Goal: Task Accomplishment & Management: Manage account settings

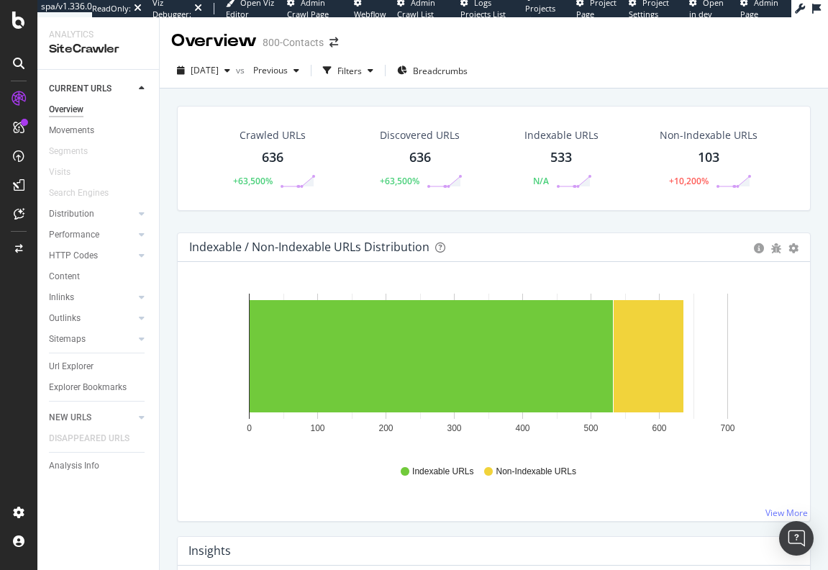
drag, startPoint x: 166, startPoint y: 229, endPoint x: 159, endPoint y: 207, distance: 23.4
click at [166, 229] on div "Crawled URLs 636 +63,500% Discovered URLs 636 +63,500% Indexable URLs 533 N/A N…" at bounding box center [494, 365] width 669 height 553
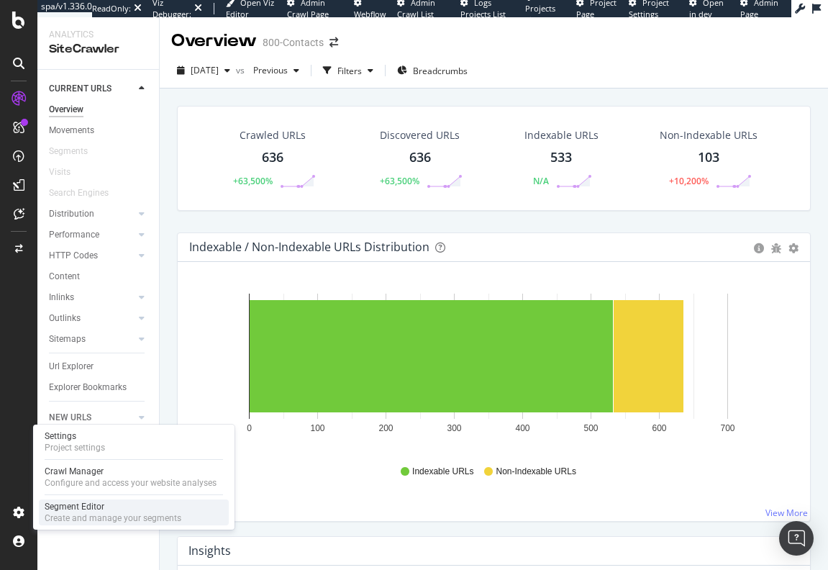
click at [66, 512] on div "Segment Editor" at bounding box center [113, 507] width 137 height 12
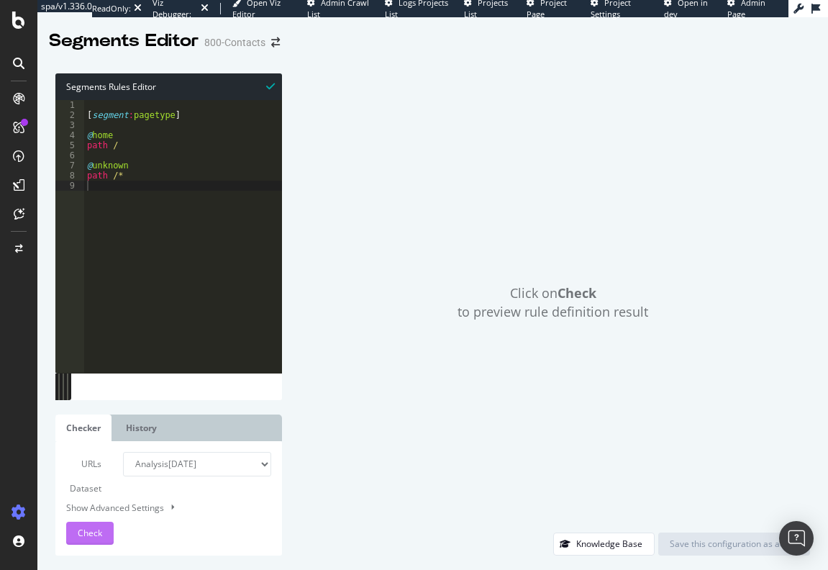
click at [91, 528] on span "Check" at bounding box center [90, 533] width 24 height 12
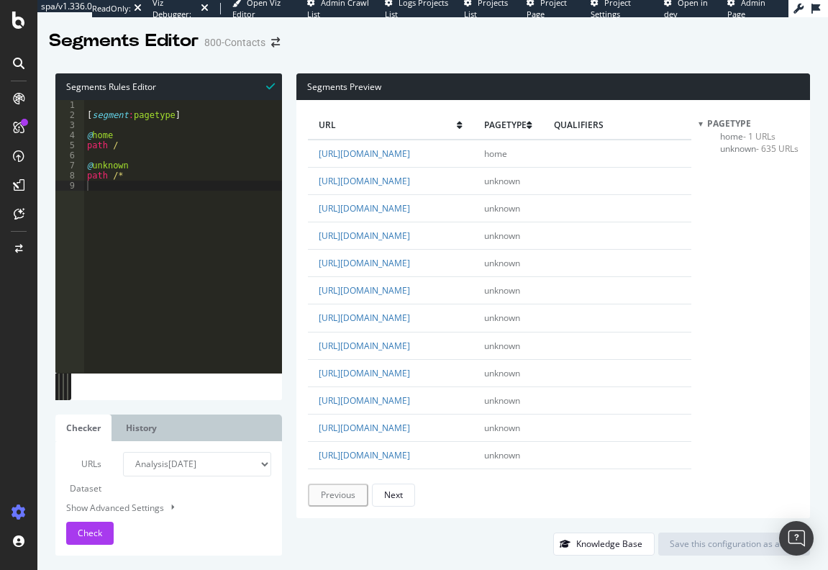
click at [207, 312] on div "[ segment : pagetype ] @ home path / @ unknown path /*" at bounding box center [183, 246] width 198 height 293
click at [125, 130] on div "[ segment : pagetype ] @ home path / @ unknown path /*" at bounding box center [183, 246] width 198 height 293
type textarea "C"
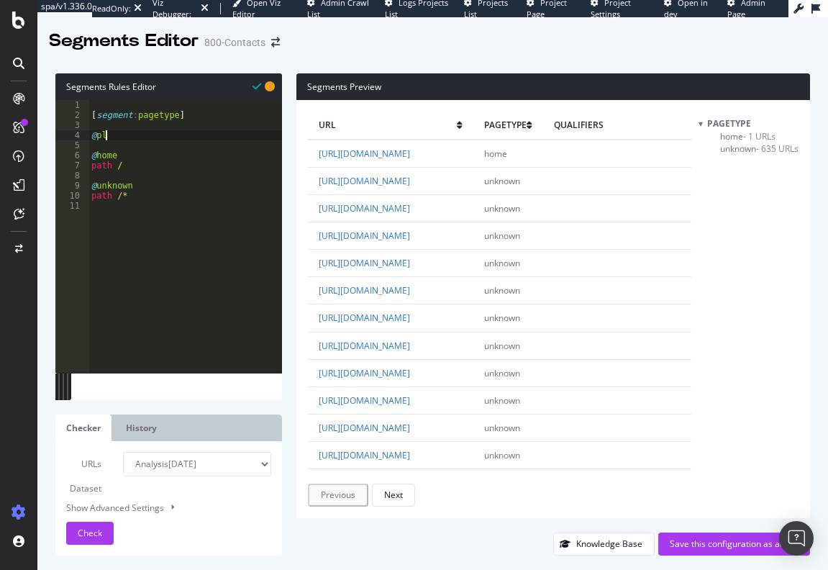
type textarea "@plp"
type textarea "@pdp"
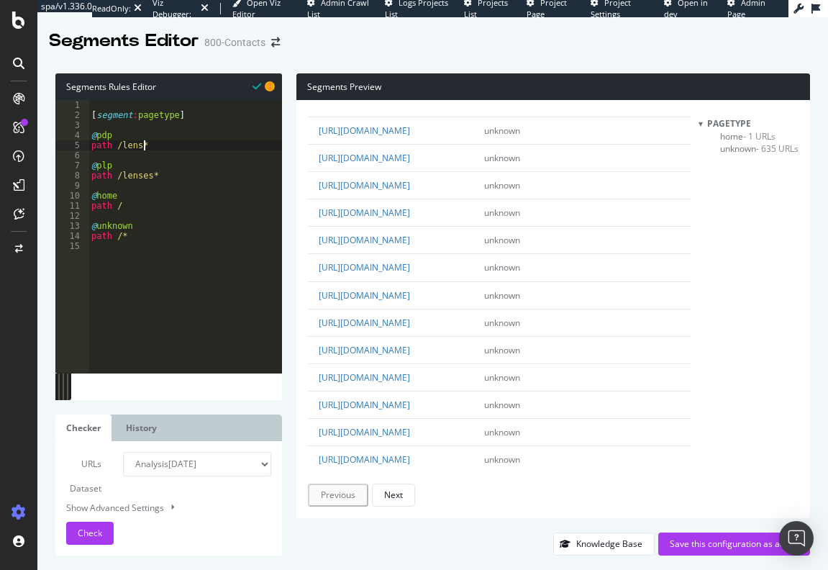
scroll to position [72, 0]
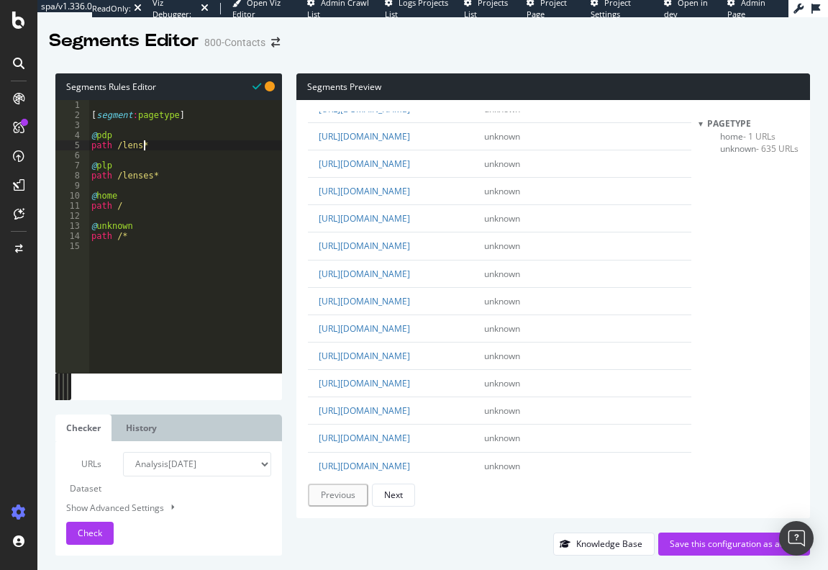
click at [174, 179] on div "[ segment : pagetype ] @ pdp path /lens* @ plp path /lenses* @ home path / @ un…" at bounding box center [186, 246] width 194 height 293
type textarea "path /lenses*"
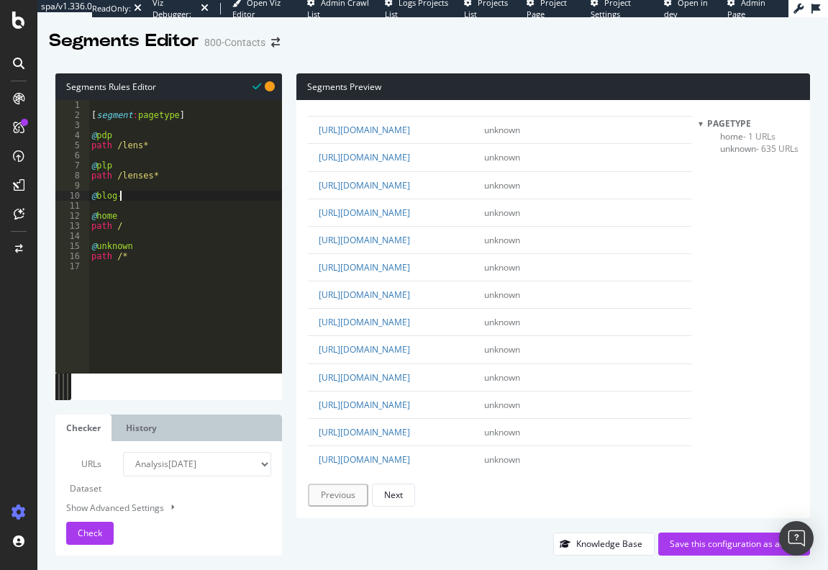
scroll to position [1943, 0]
drag, startPoint x: 98, startPoint y: 198, endPoint x: 118, endPoint y: 199, distance: 20.2
click at [118, 199] on div "[ segment : pagetype ] @ pdp path /lens* @ plp path /lenses* @ blog- @ home pat…" at bounding box center [186, 246] width 194 height 293
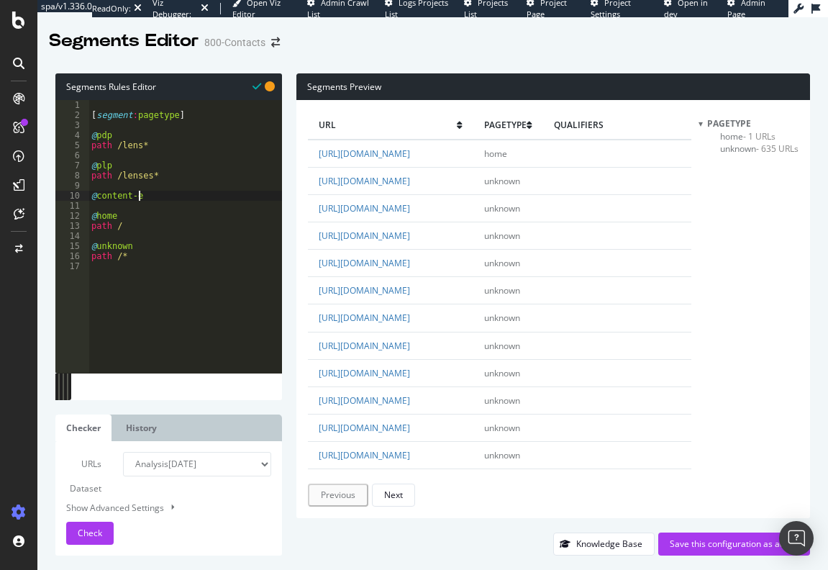
scroll to position [0, 4]
type textarea "@content-eye-society"
type textarea "o"
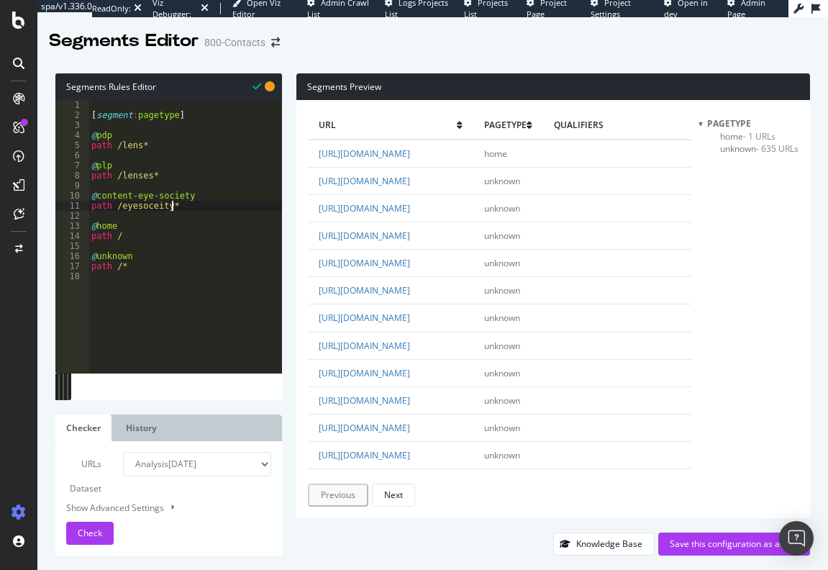
click at [154, 209] on div "[ segment : pagetype ] @ pdp path /lens* @ plp path /lenses* @ content-eye-soci…" at bounding box center [186, 246] width 194 height 293
type textarea "path /eyesociety*"
click at [81, 538] on span "Check" at bounding box center [90, 533] width 24 height 12
click at [700, 173] on span "unknown - 77 URLs" at bounding box center [714, 173] width 73 height 12
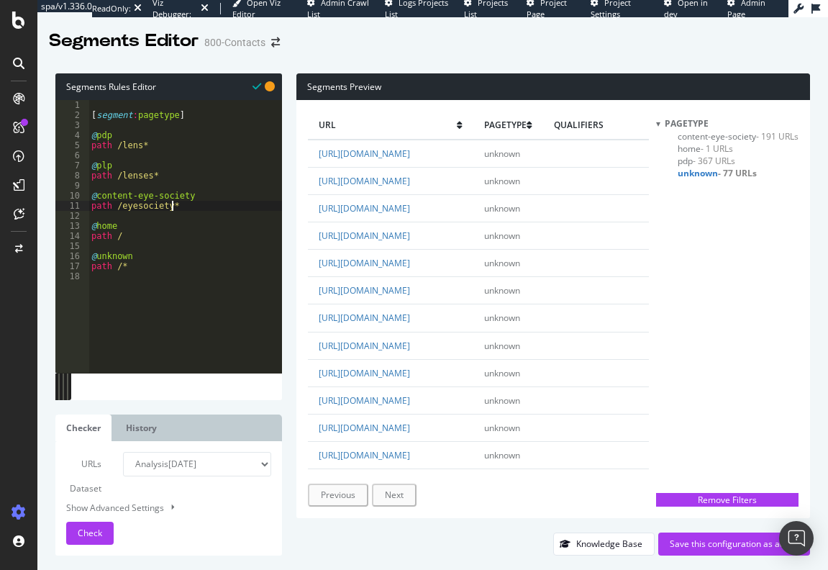
click at [194, 204] on div "[ segment : pagetype ] @ pdp path /lens* @ plp path /lenses* @ content-eye-soci…" at bounding box center [186, 246] width 194 height 293
type textarea "@exam"
type textarea "path /exam*"
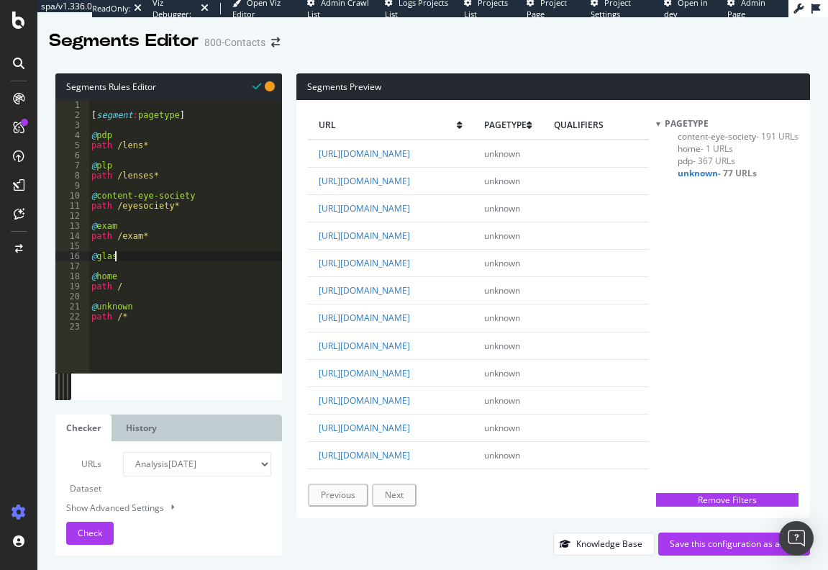
scroll to position [0, 1]
type textarea "@glasses"
type textarea "path /glasses"
type textarea "@privacy"
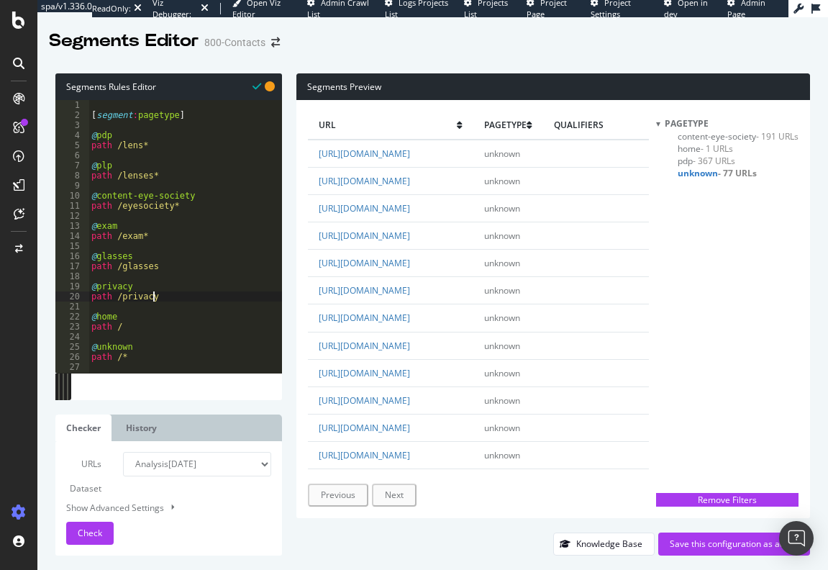
scroll to position [0, 4]
type textarea "path /privacy*"
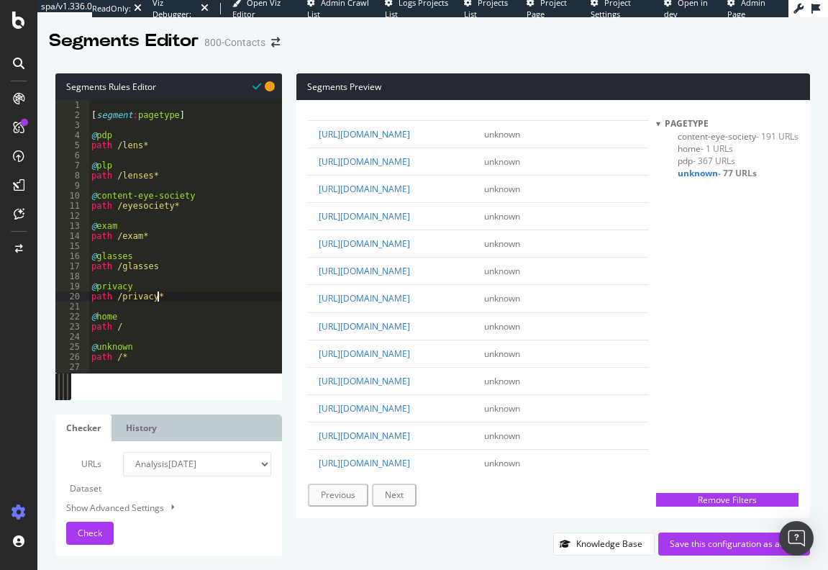
click at [167, 296] on div "[ segment : pagetype ] @ pdp path /lens* @ plp path /lenses* @ content-eye-soci…" at bounding box center [186, 246] width 194 height 293
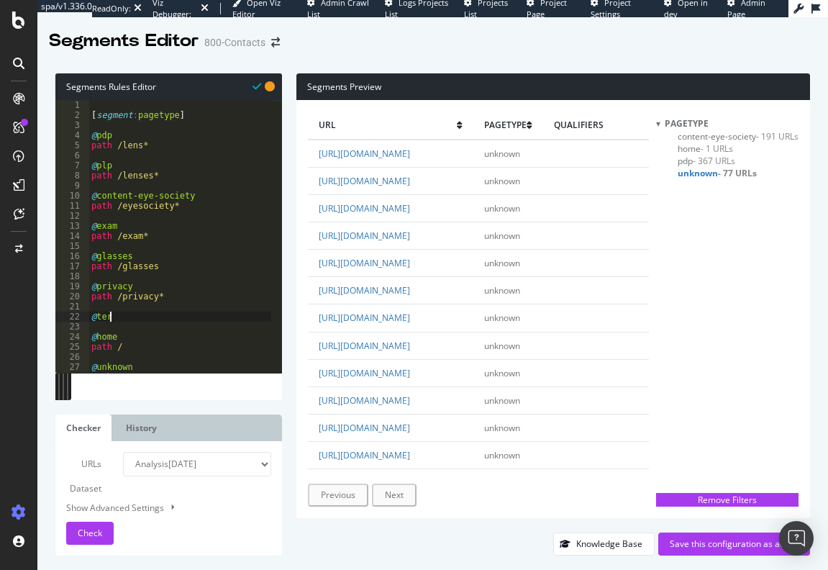
scroll to position [0, 1]
type textarea "@terms"
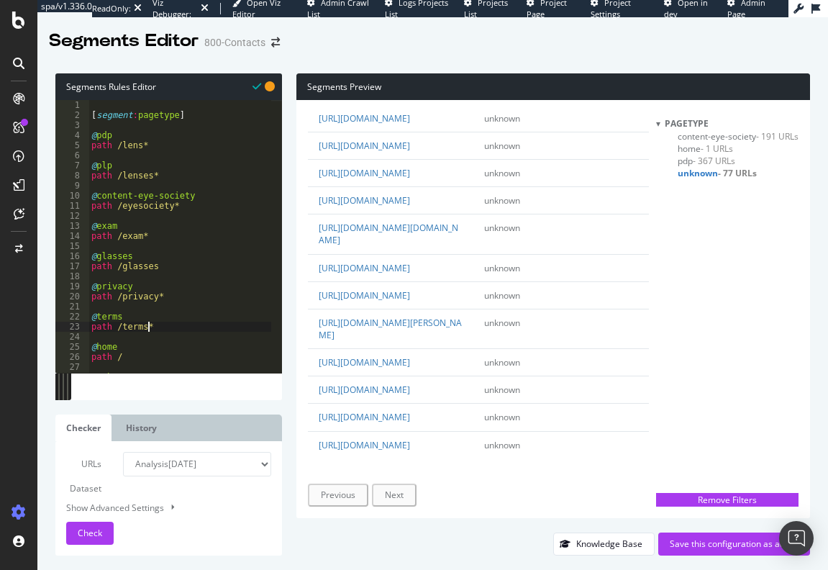
scroll to position [2447, 0]
click at [158, 267] on div "[ segment : pagetype ] @ pdp path /lens* @ plp path /lenses* @ content-eye-soci…" at bounding box center [180, 246] width 183 height 293
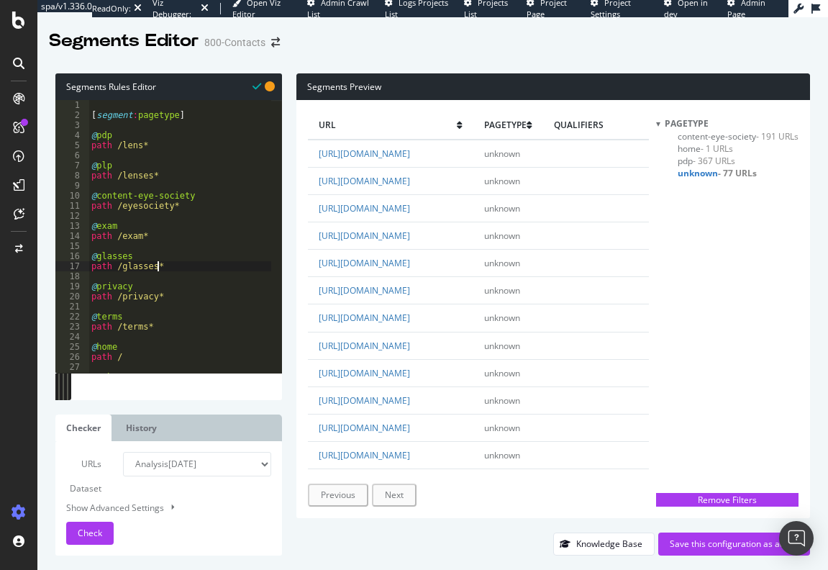
type textarea "@glasses"
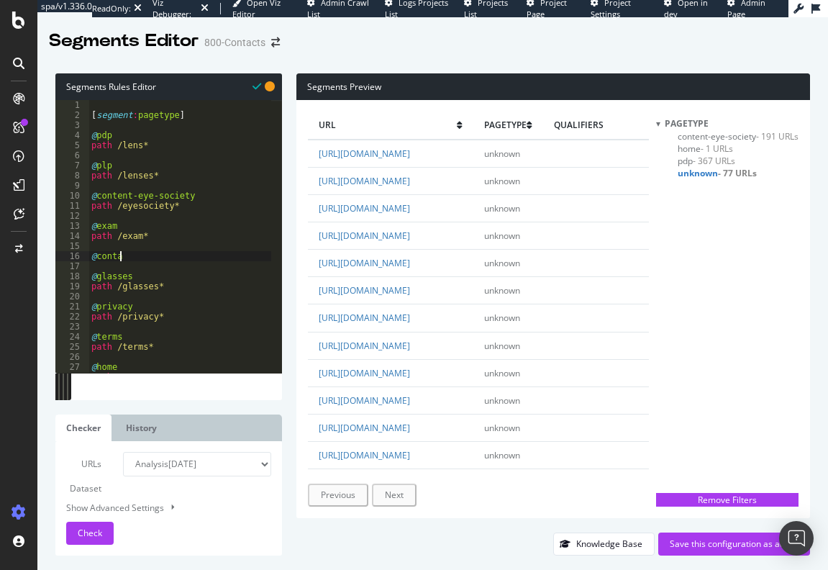
scroll to position [0, 2]
type textarea "@contact-lens-solution"
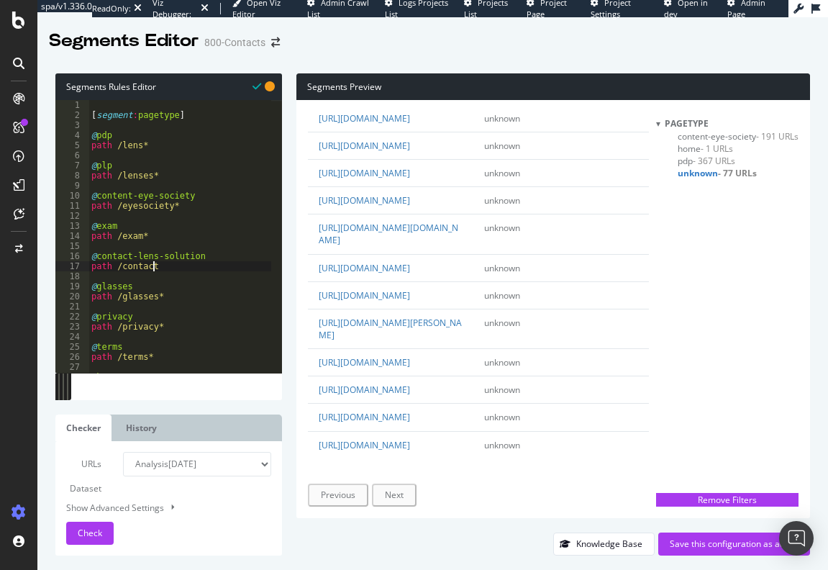
scroll to position [2303, 0]
click at [153, 265] on div "[ segment : pagetype ] @ pdp path /lens* @ plp path /lenses* @ content-eye-soci…" at bounding box center [180, 246] width 183 height 293
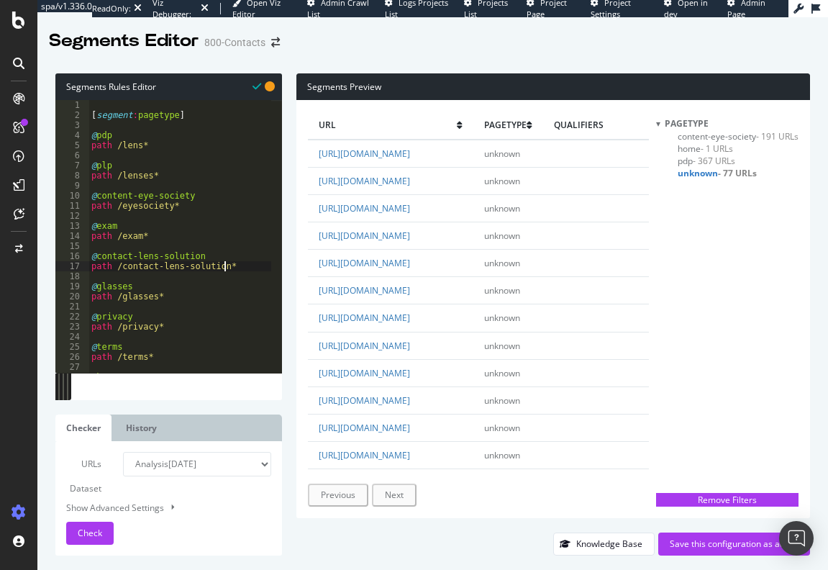
scroll to position [0, 10]
click at [92, 530] on span "Check" at bounding box center [90, 533] width 24 height 12
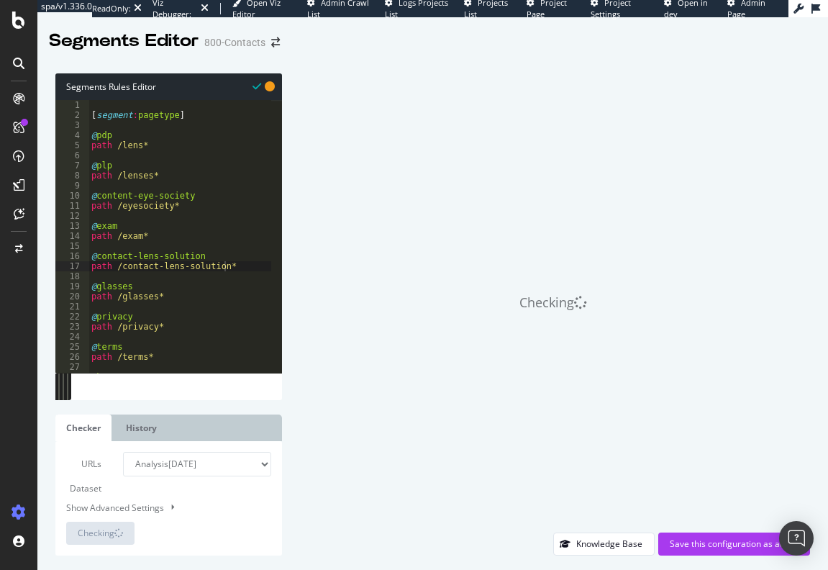
scroll to position [60, 0]
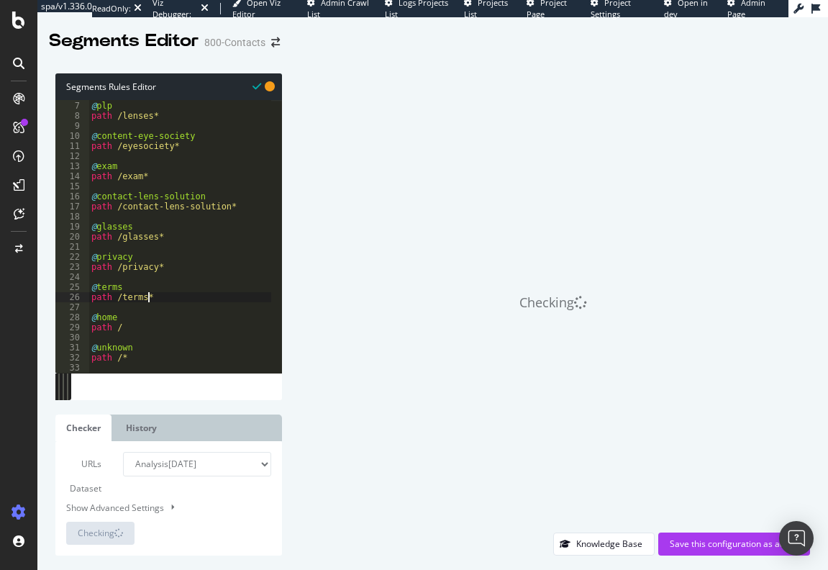
drag, startPoint x: 163, startPoint y: 302, endPoint x: 166, endPoint y: 268, distance: 33.9
click at [163, 299] on div "@ plp path /lenses* @ content-eye-society path /eyesociety* @ exam path /exam* …" at bounding box center [180, 237] width 183 height 293
click at [160, 235] on div "@ plp path /lenses* @ content-eye-society path /eyesociety* @ exam path /exam* …" at bounding box center [180, 237] width 183 height 293
type textarea "path /glasses*"
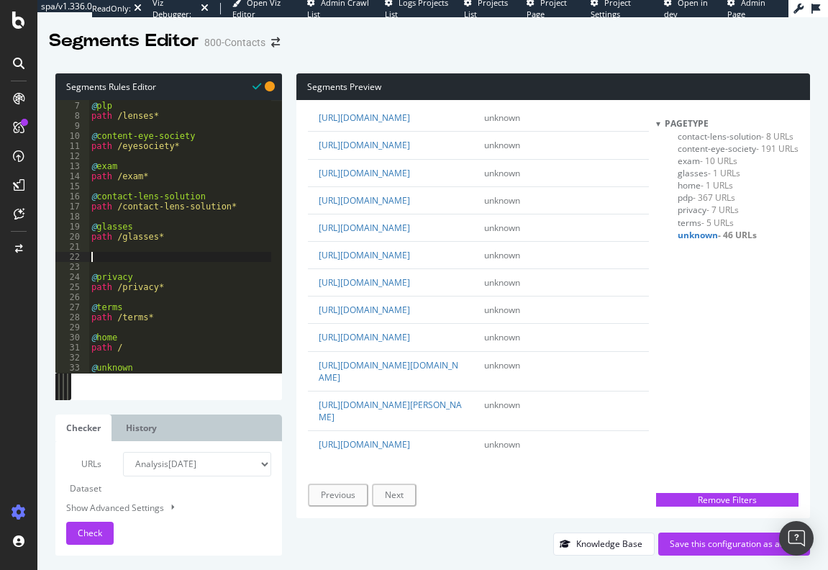
scroll to position [0, 0]
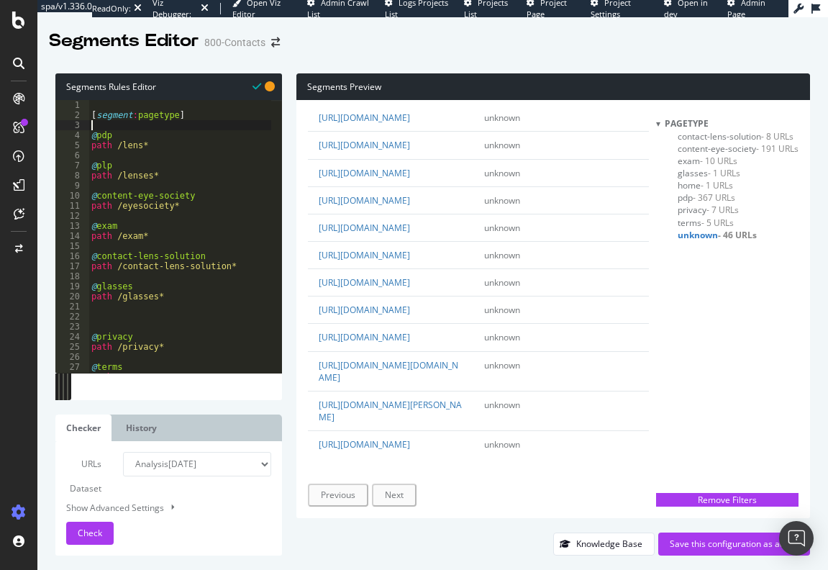
click at [109, 124] on div "[ segment : pagetype ] @ pdp path /lens* @ plp path /lenses* @ content-eye-soci…" at bounding box center [180, 246] width 183 height 293
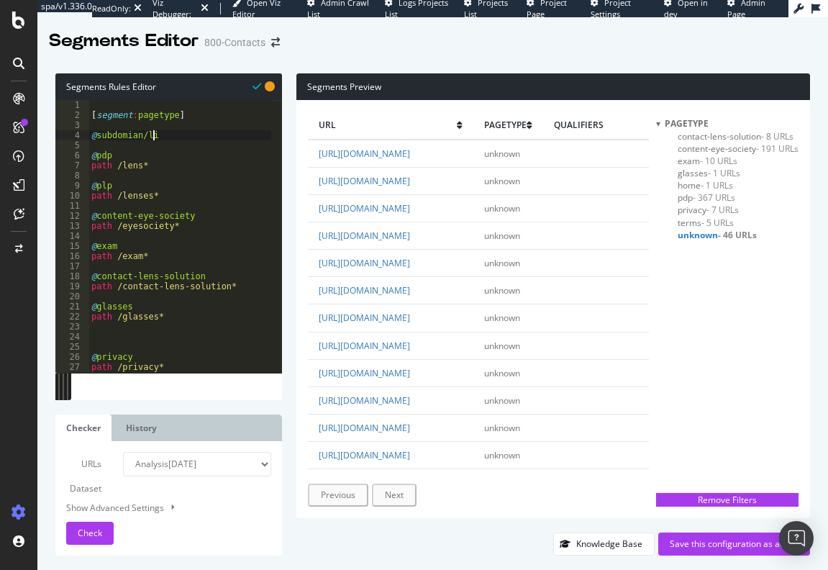
type textarea "@subdomian/link"
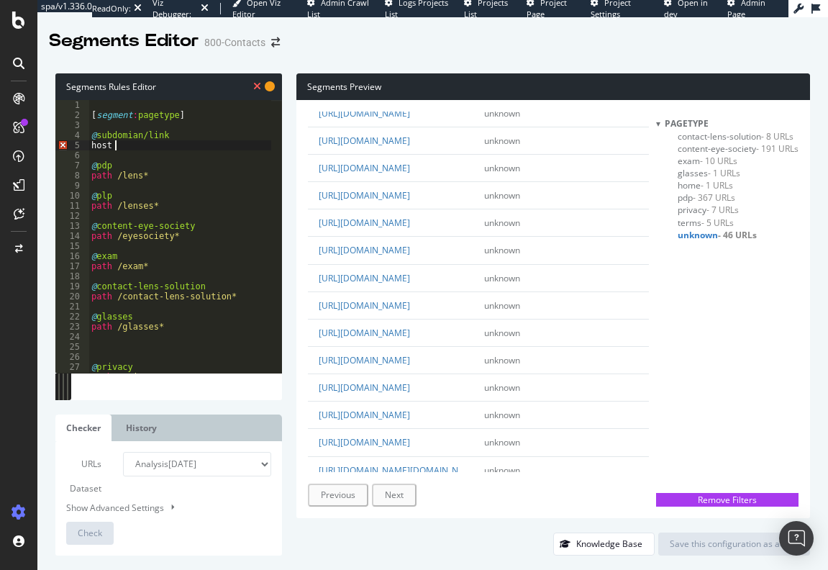
scroll to position [936, 0]
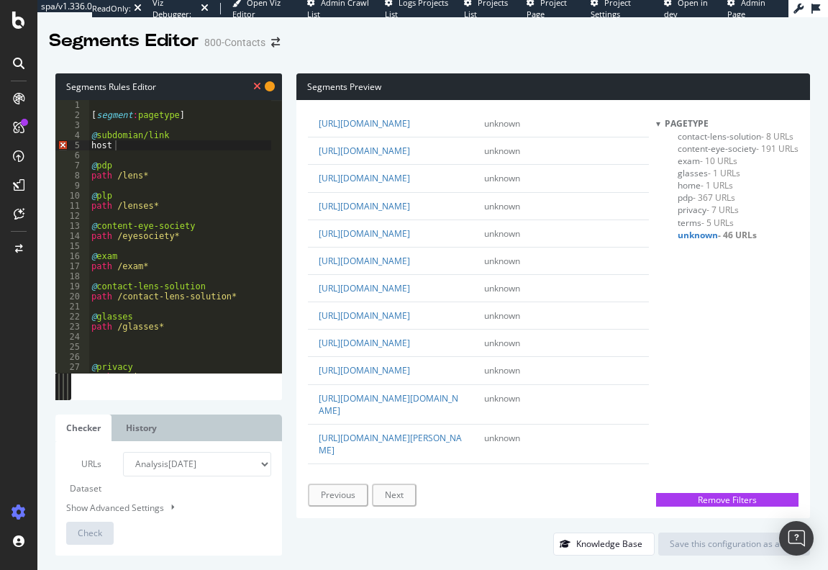
drag, startPoint x: 350, startPoint y: 316, endPoint x: 394, endPoint y: 313, distance: 44.0
drag, startPoint x: 347, startPoint y: 316, endPoint x: 438, endPoint y: 316, distance: 90.7
copy link "link.1800contacts.com"
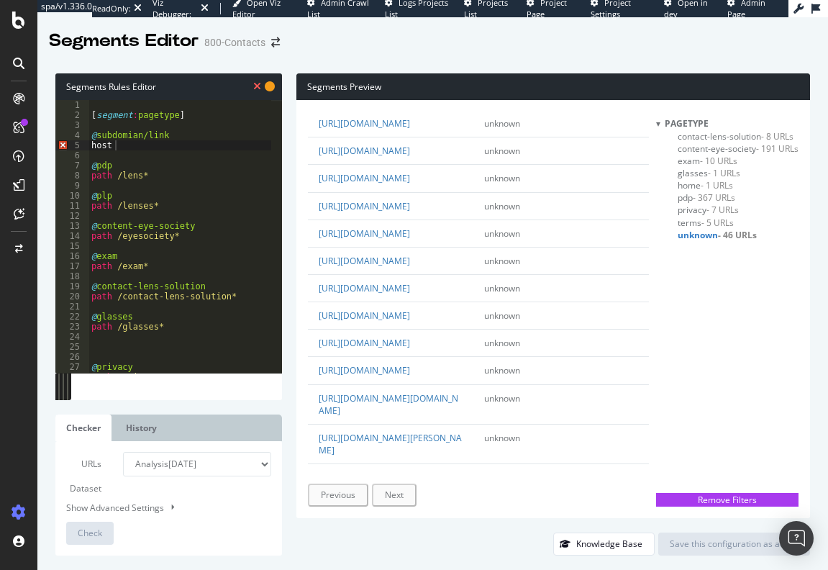
click at [122, 143] on div "[ segment : pagetype ] @ subdomian/link host @ pdp path /lens* @ plp path /lens…" at bounding box center [180, 246] width 183 height 293
paste textarea "link.1800contacts.com"
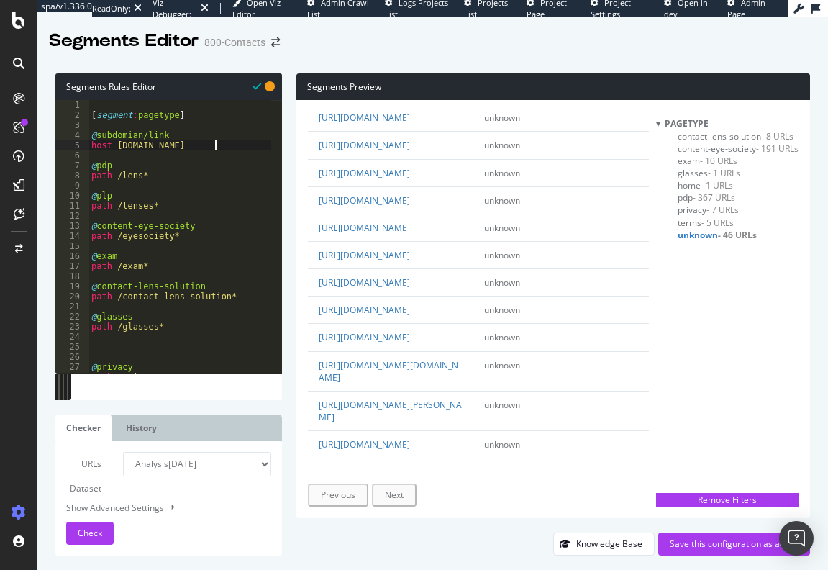
scroll to position [1531, 0]
click at [181, 231] on div "[ segment : pagetype ] @ subdomian/link host link.1800contacts.com @ pdp path /…" at bounding box center [180, 246] width 183 height 293
type textarea "path /eyesociety*"
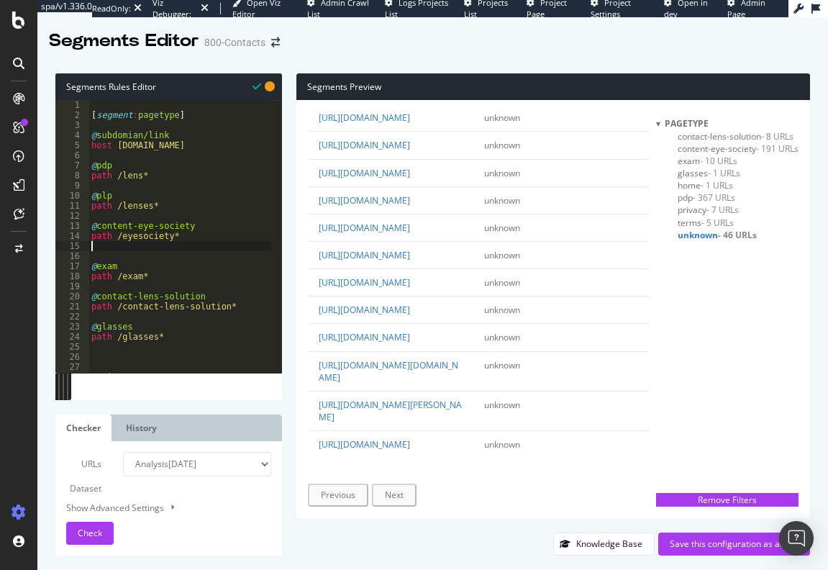
scroll to position [0, 0]
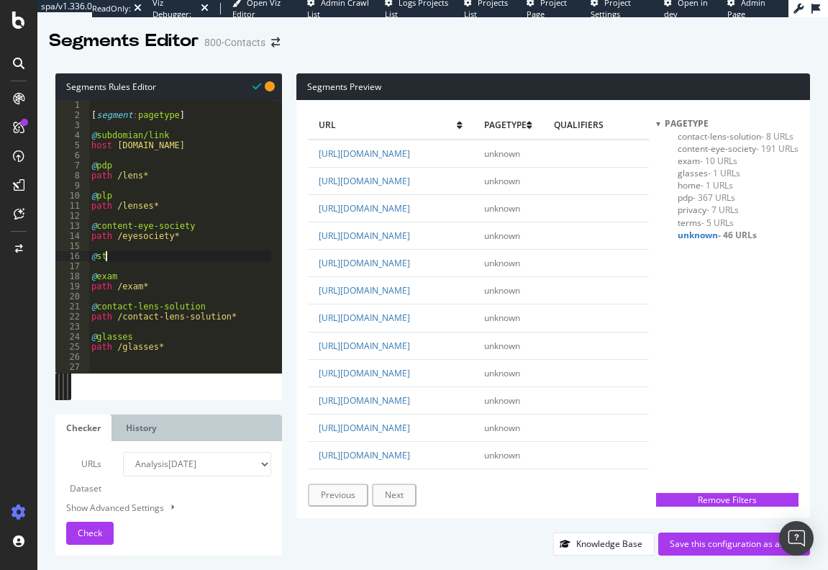
type textarea "@start"
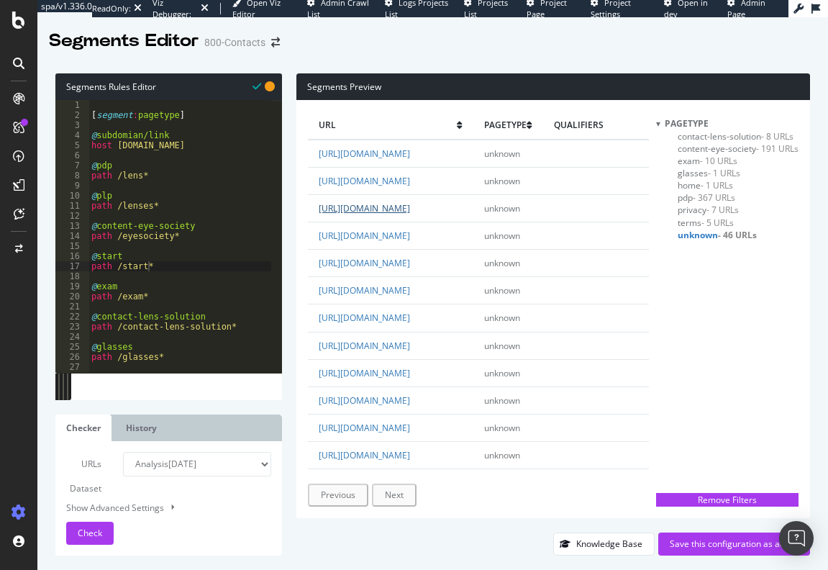
scroll to position [43, 0]
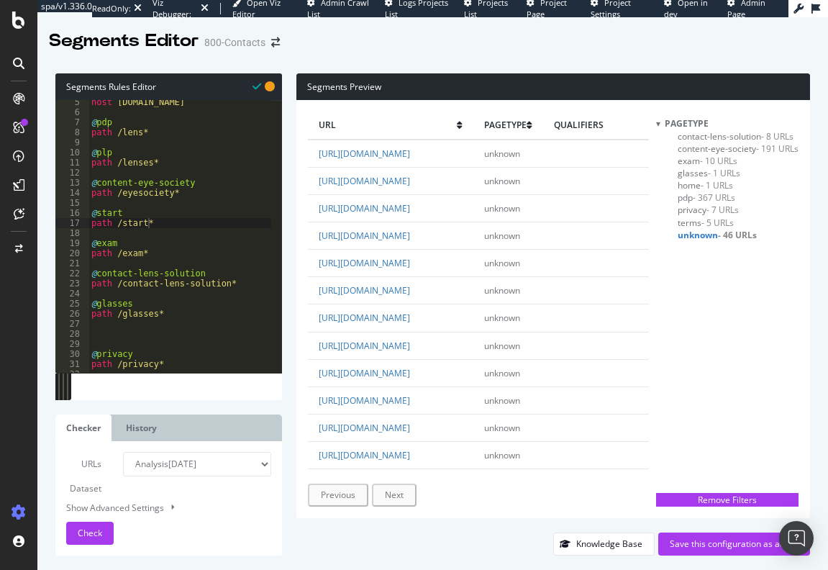
click at [150, 256] on div "host link.1800contacts.com @ pdp path /lens* @ plp path /lenses* @ content-eye-…" at bounding box center [180, 243] width 183 height 293
type textarea "path /exam*"
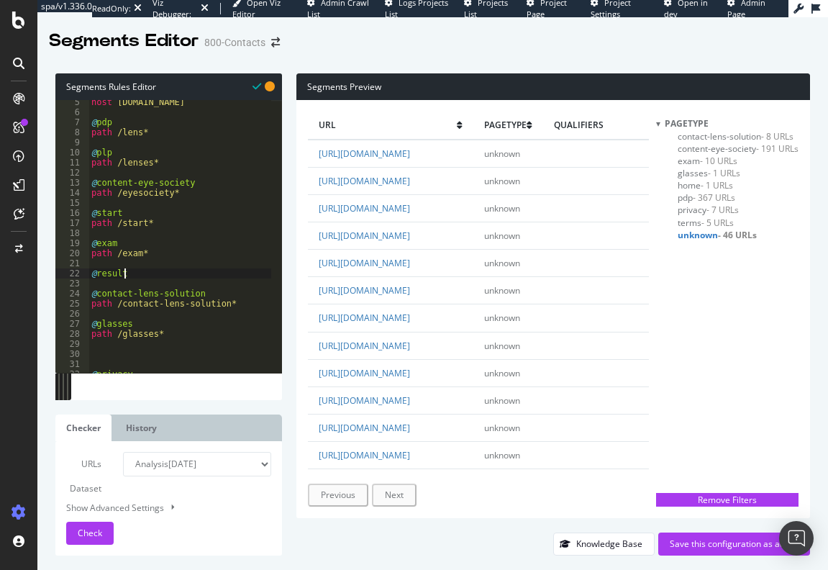
type textarea "@results"
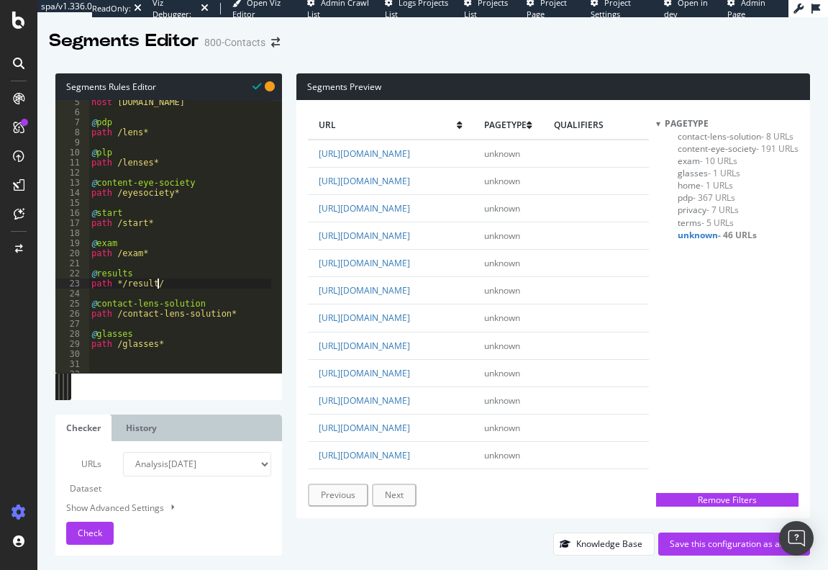
scroll to position [0, 5]
type textarea "path */result/*"
type textarea "s"
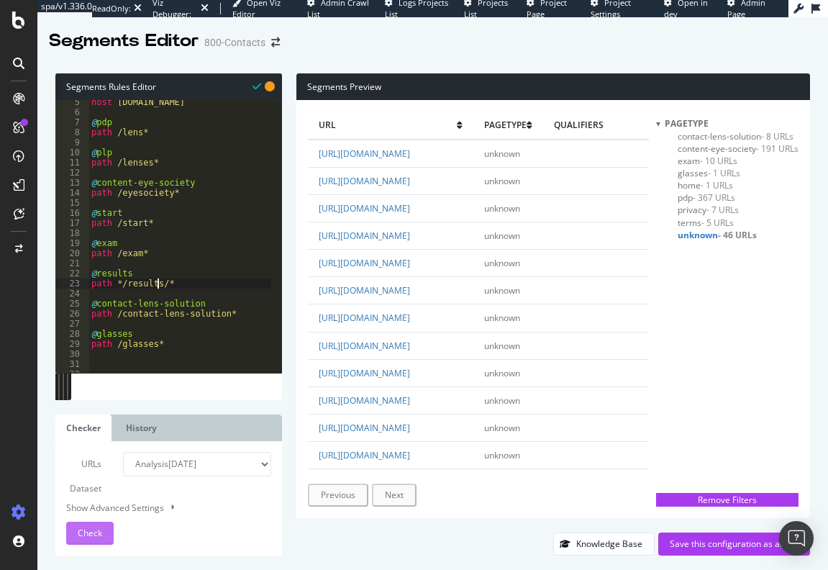
type textarea "path */results/*"
click at [91, 533] on span "Check" at bounding box center [90, 533] width 24 height 12
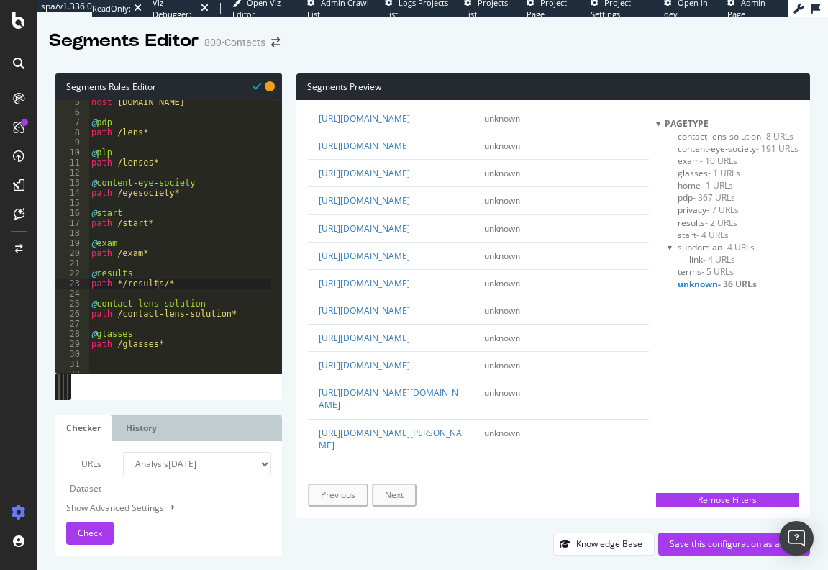
scroll to position [130, 0]
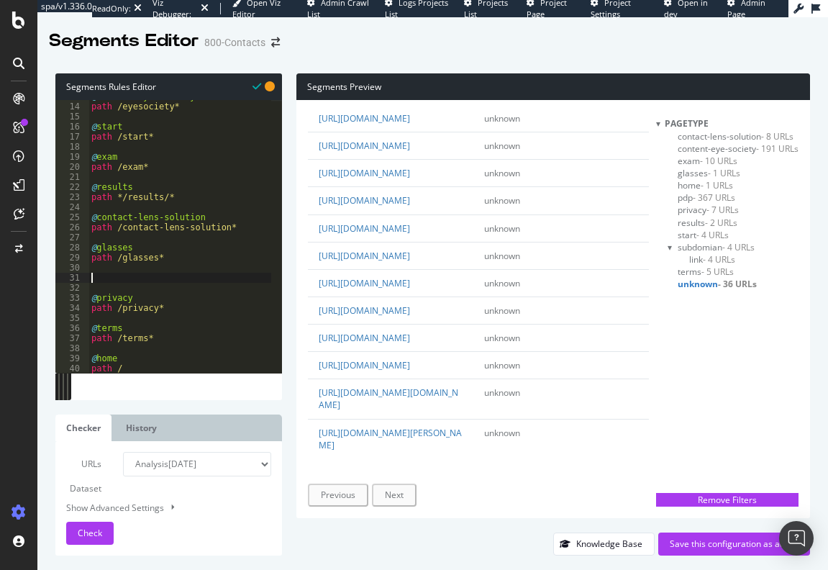
click at [119, 279] on div "@ content-eye-society path /eyesociety* @ start path /start* @ exam path /exam*…" at bounding box center [180, 237] width 183 height 293
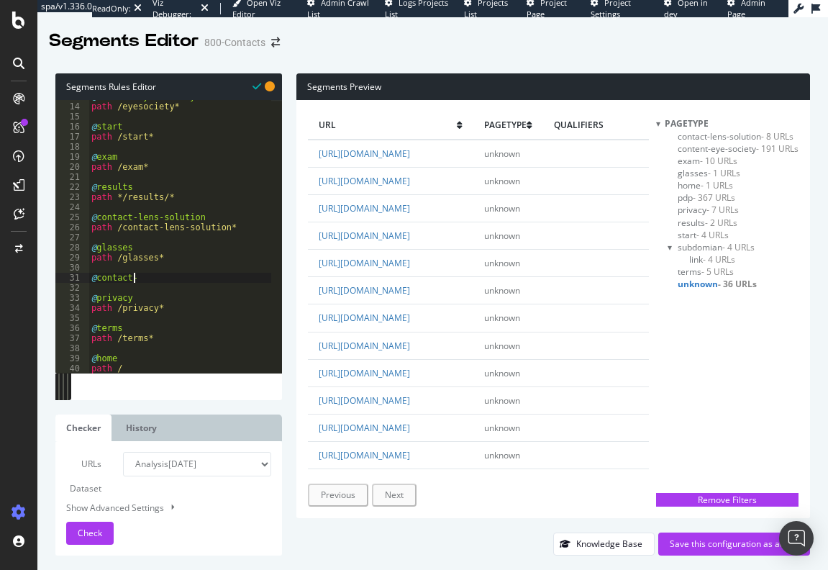
scroll to position [0, 3]
type textarea "@contact-us"
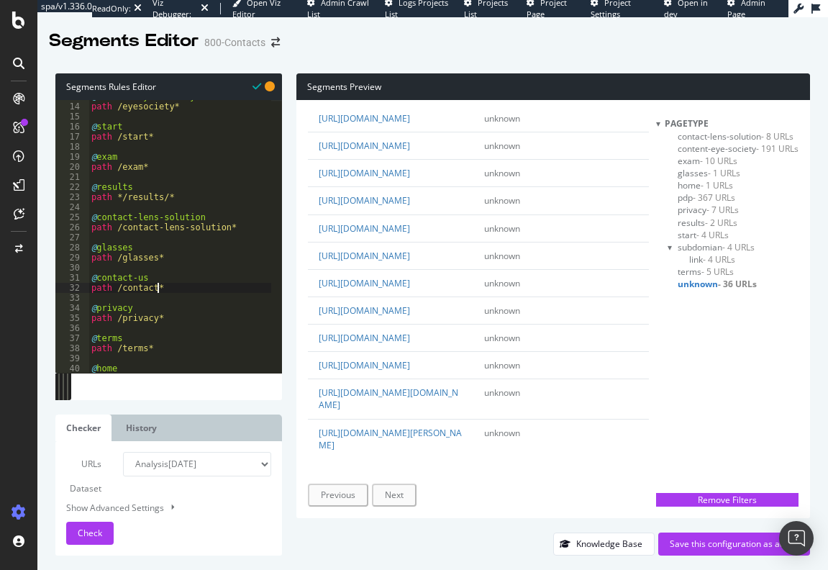
scroll to position [1309, 0]
click at [154, 292] on div "@ content-eye-society path /eyesociety* @ start path /start* @ exam path /exam*…" at bounding box center [180, 237] width 183 height 293
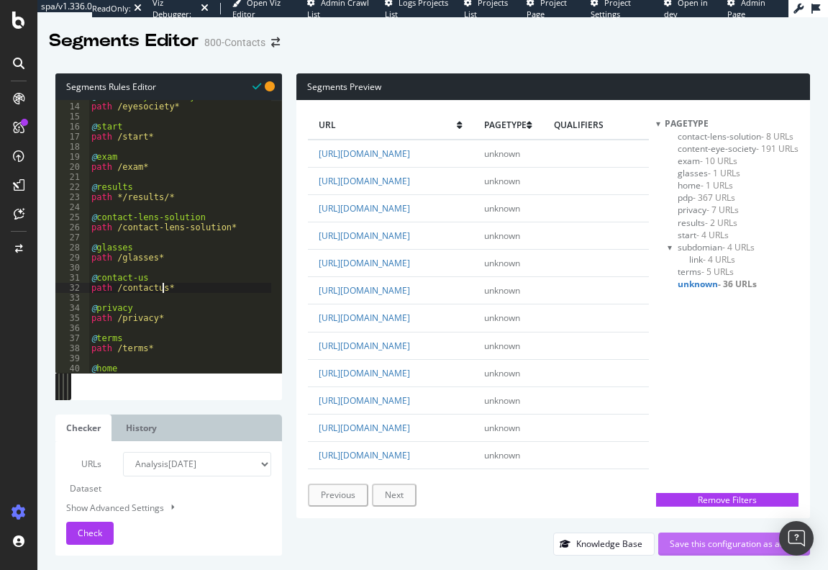
type textarea "path /contactus*"
click at [720, 541] on div "Save this configuration as active" at bounding box center [734, 544] width 129 height 12
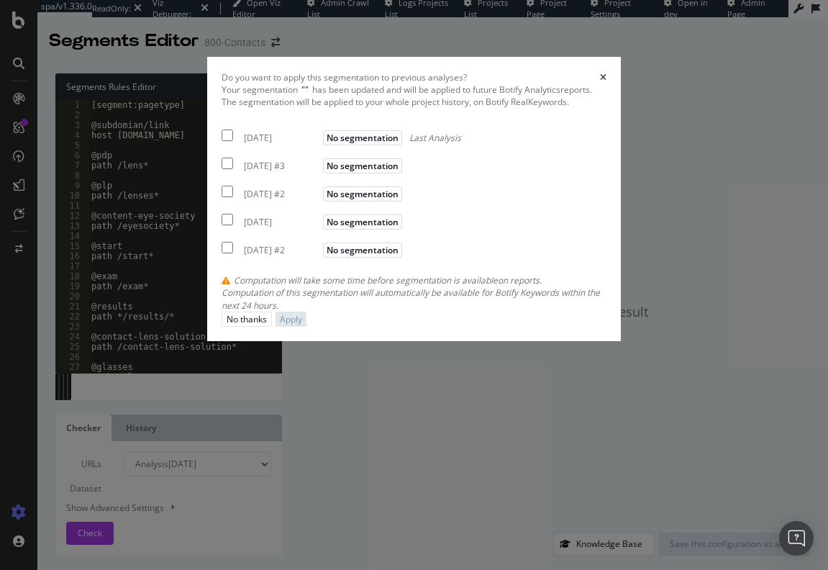
click at [222, 141] on input "modal" at bounding box center [228, 136] width 12 height 12
checkbox input "true"
click at [222, 225] on input "modal" at bounding box center [228, 220] width 12 height 12
checkbox input "true"
click at [222, 253] on input "modal" at bounding box center [228, 248] width 12 height 12
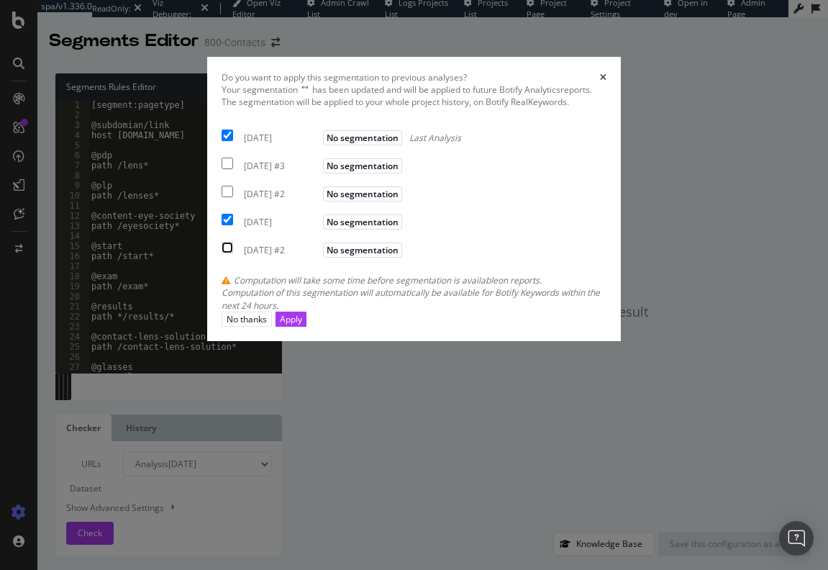
checkbox input "true"
click at [302, 325] on div "Apply" at bounding box center [291, 319] width 22 height 12
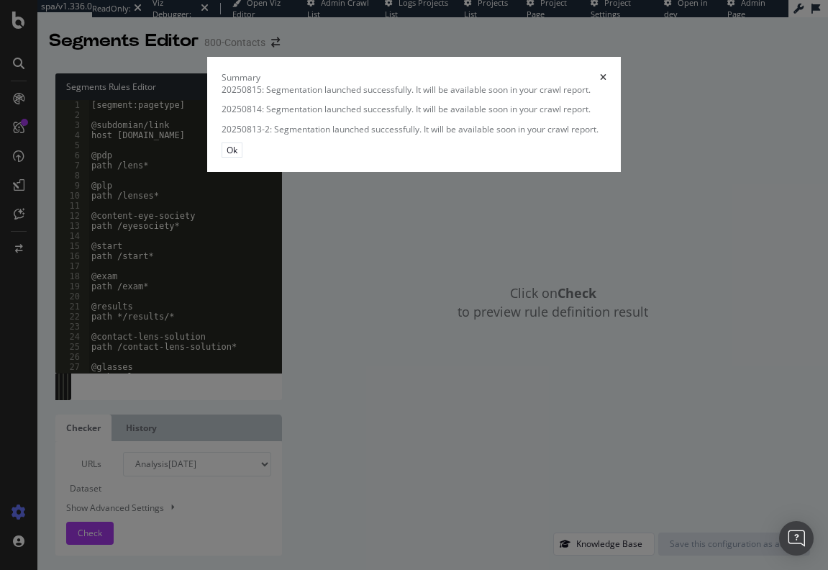
click at [607, 158] on div "Ok" at bounding box center [415, 149] width 386 height 15
click at [243, 158] on button "Ok" at bounding box center [232, 149] width 21 height 15
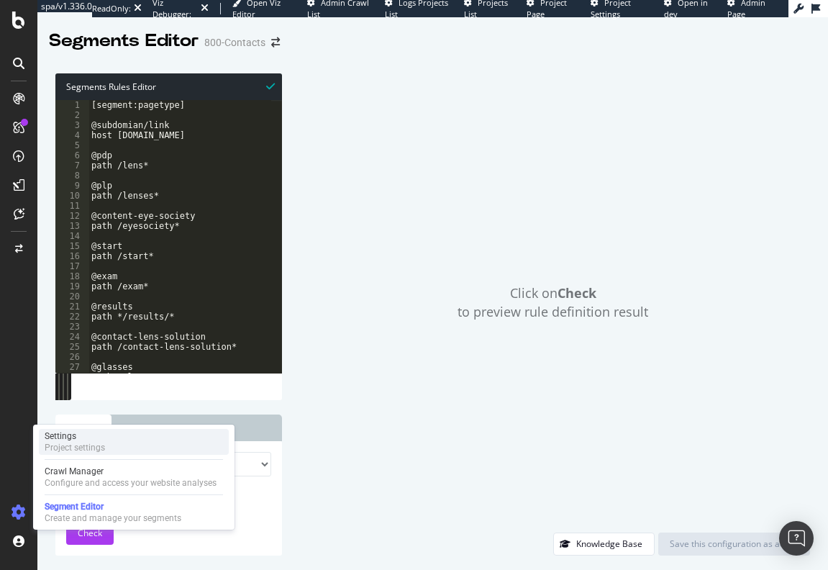
click at [54, 433] on div "Settings" at bounding box center [75, 436] width 60 height 12
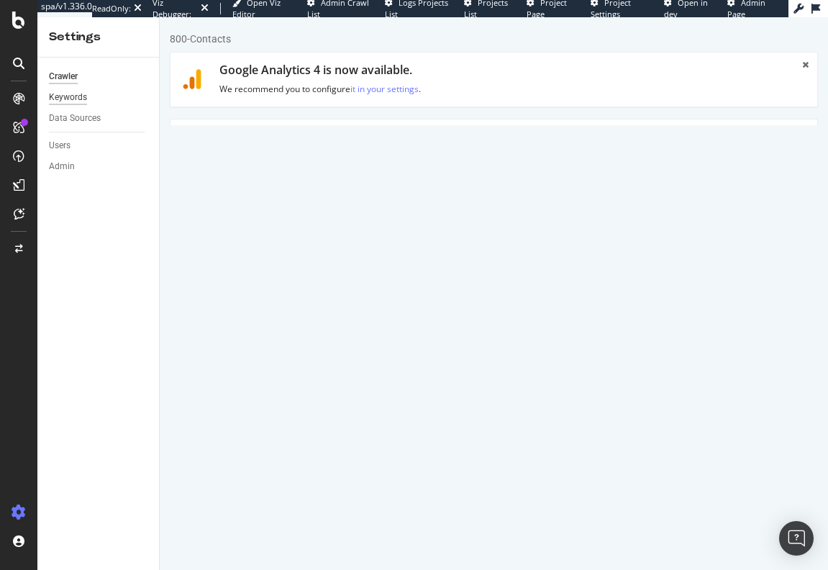
click at [63, 100] on div "Keywords" at bounding box center [68, 97] width 38 height 15
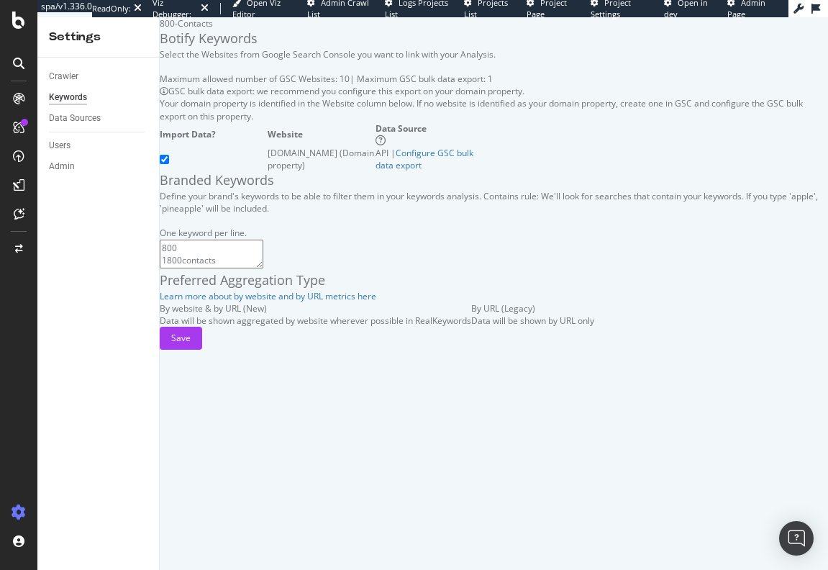
scroll to position [144, 0]
click at [58, 81] on div "Crawler" at bounding box center [64, 76] width 30 height 15
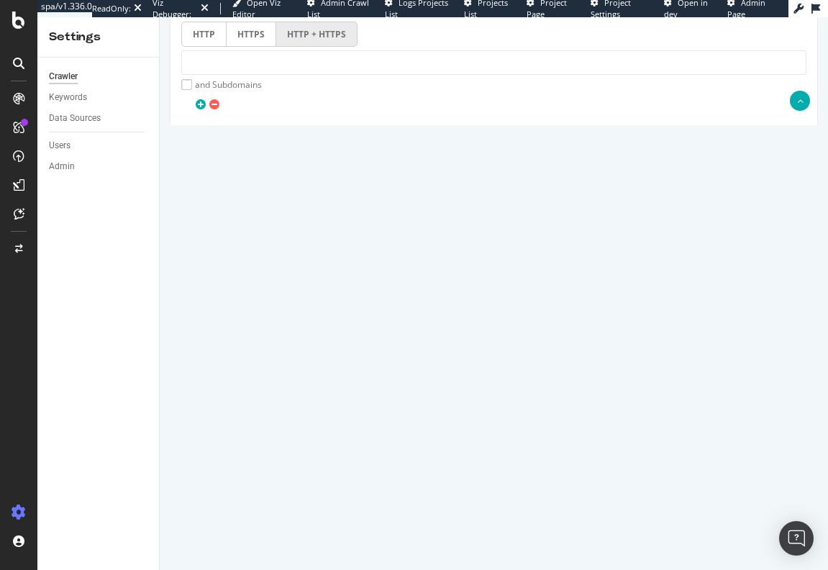
scroll to position [1136, 0]
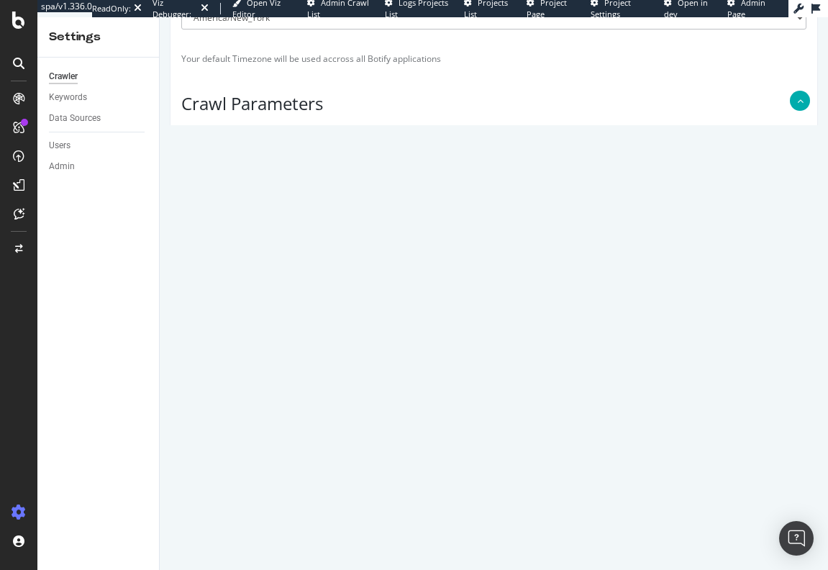
drag, startPoint x: 380, startPoint y: 392, endPoint x: 101, endPoint y: 391, distance: 278.5
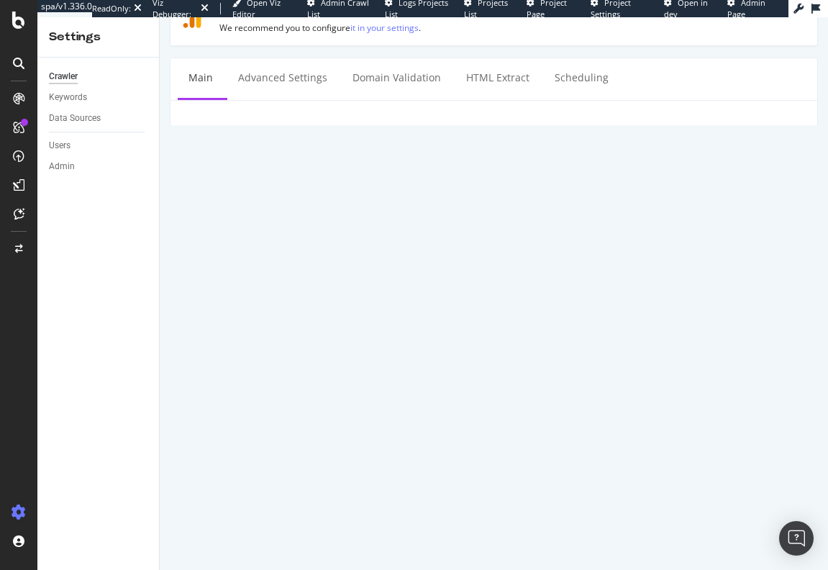
scroll to position [0, 0]
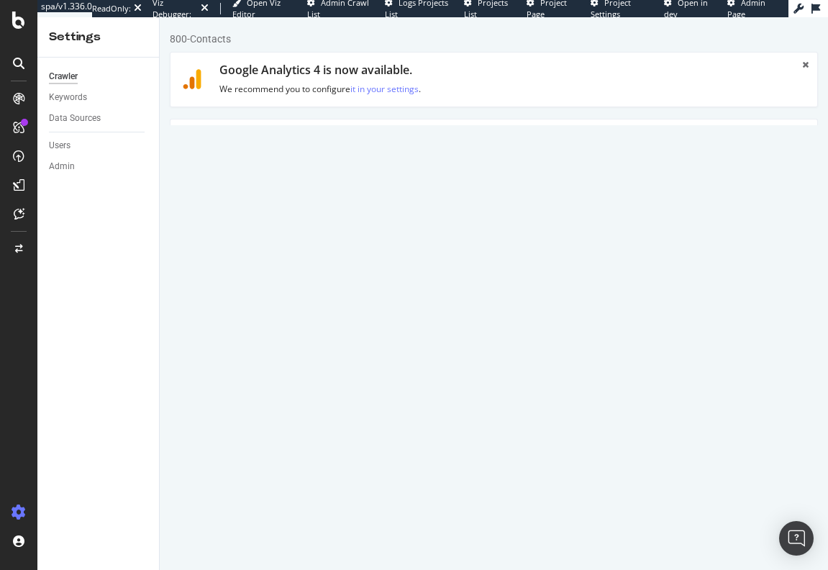
drag, startPoint x: 330, startPoint y: 302, endPoint x: 176, endPoint y: 302, distance: 154.7
click at [176, 302] on div "[URL][DOMAIN_NAME]" at bounding box center [494, 317] width 647 height 47
paste textarea "sitemap.xml"
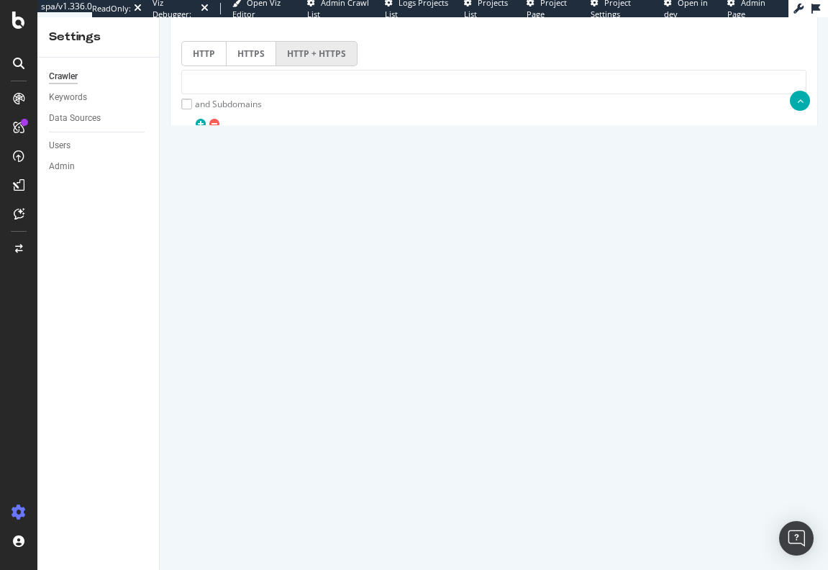
scroll to position [1136, 0]
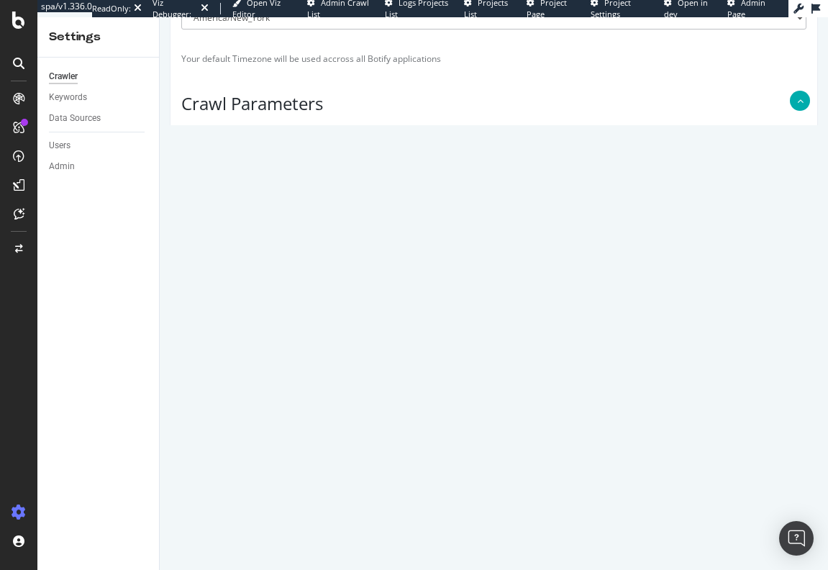
type textarea "[URL][DOMAIN_NAME]"
click at [511, 518] on input "Save & Back to Project" at bounding box center [511, 523] width 104 height 22
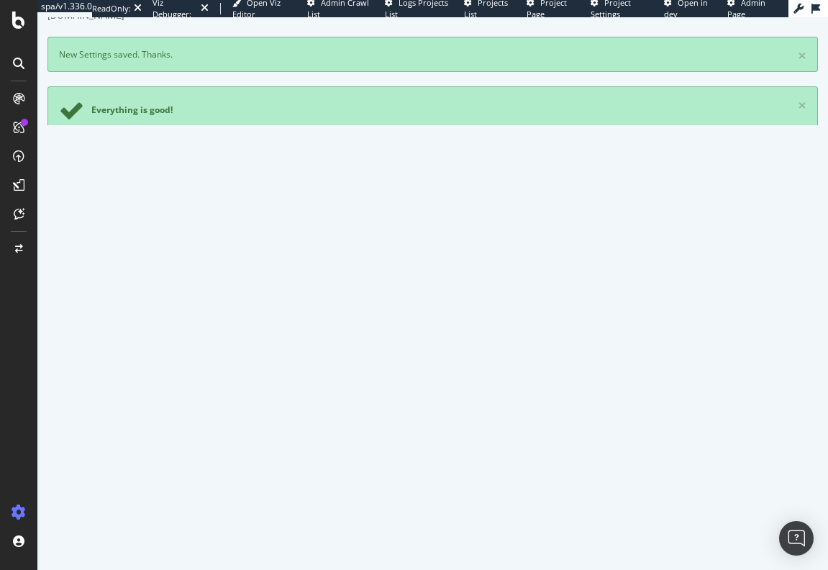
scroll to position [144, 0]
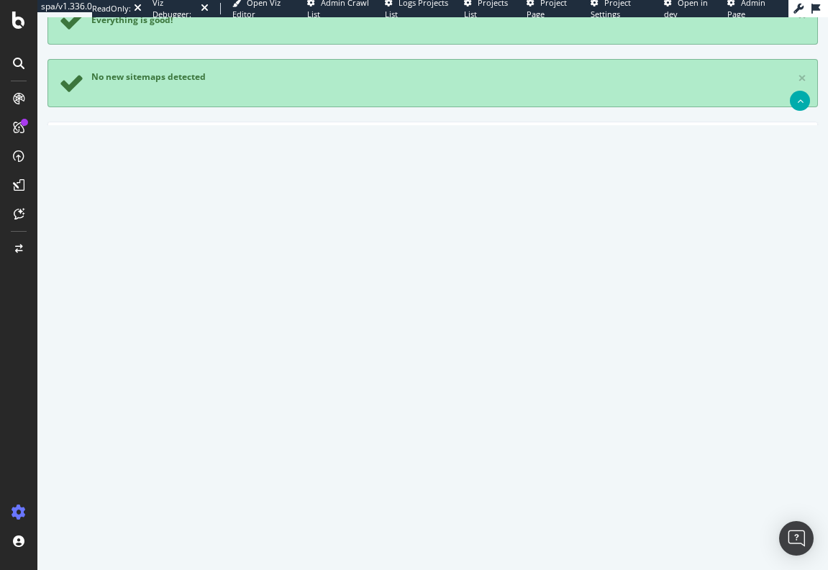
click at [405, 387] on button "Yes! Start Now" at bounding box center [414, 387] width 89 height 23
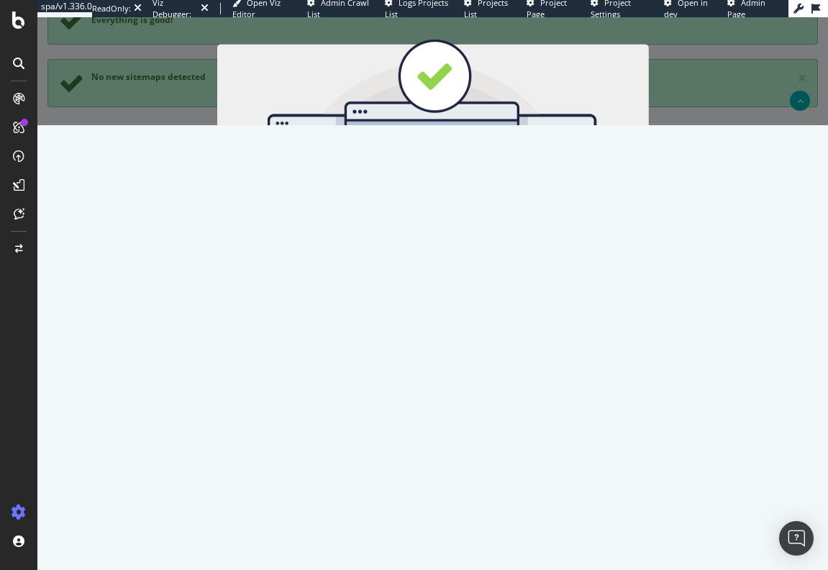
click at [458, 254] on button "Start Now" at bounding box center [458, 256] width 63 height 24
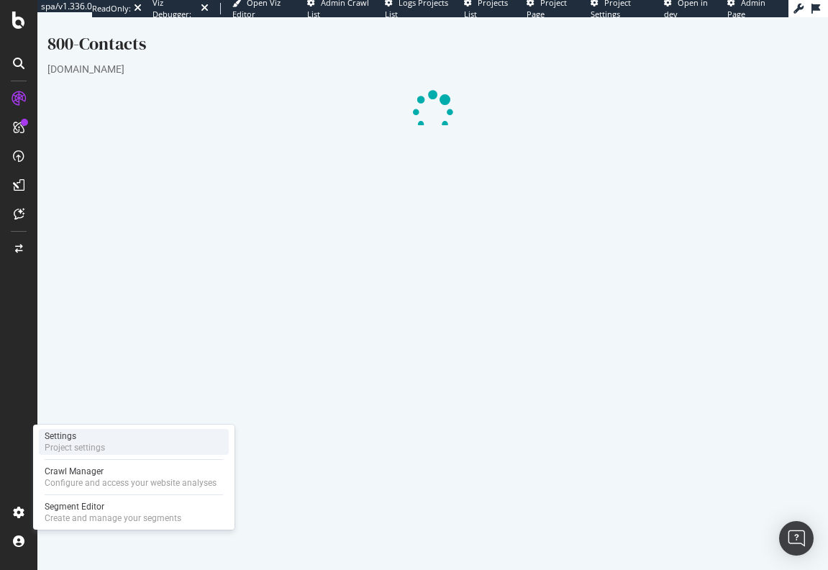
click at [65, 440] on div "Settings" at bounding box center [75, 436] width 60 height 12
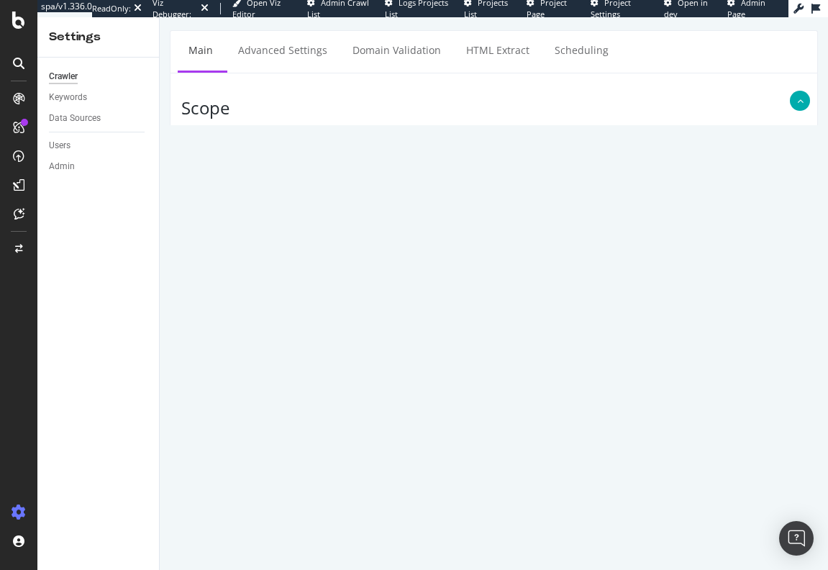
scroll to position [144, 0]
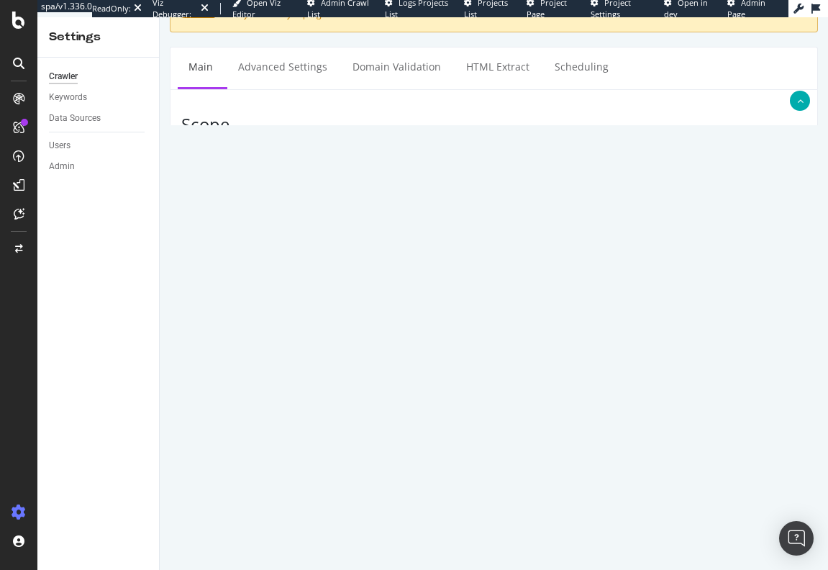
drag, startPoint x: 174, startPoint y: 237, endPoint x: 127, endPoint y: 240, distance: 47.6
click at [202, 327] on input "file" at bounding box center [493, 327] width 625 height 24
type input "C:\fakepath\httpswww.1800contacts.com-xml-sitemap.txt"
click at [119, 341] on div "Crawler Keywords Data Sources Users Admin" at bounding box center [98, 314] width 122 height 512
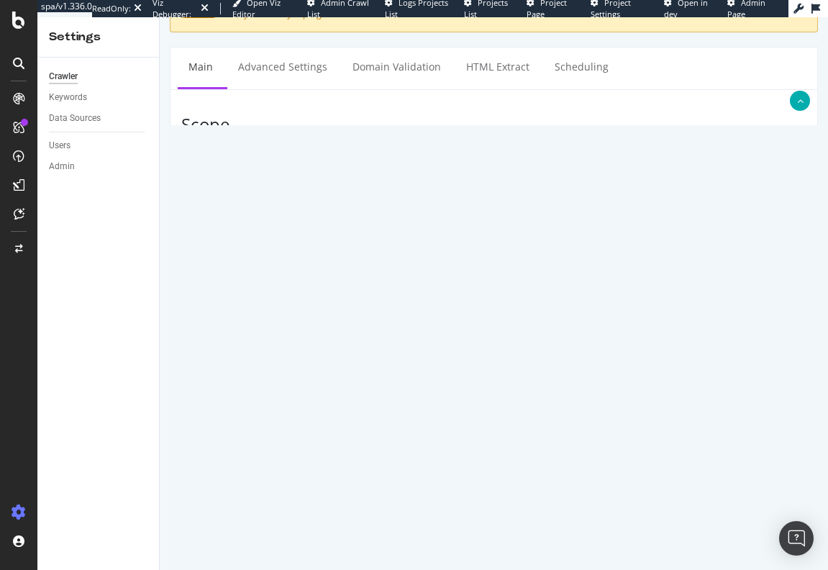
click at [130, 295] on div "Crawler Keywords Data Sources Users Admin" at bounding box center [98, 314] width 122 height 512
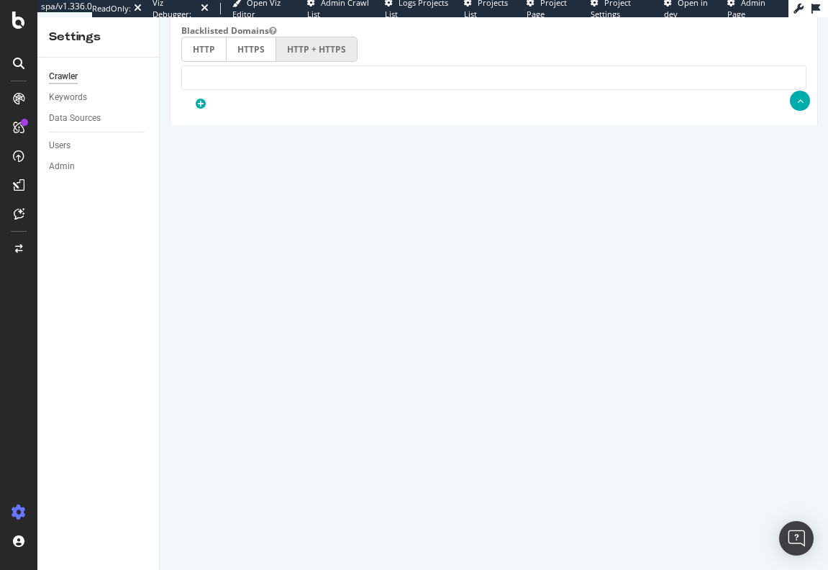
scroll to position [1208, 0]
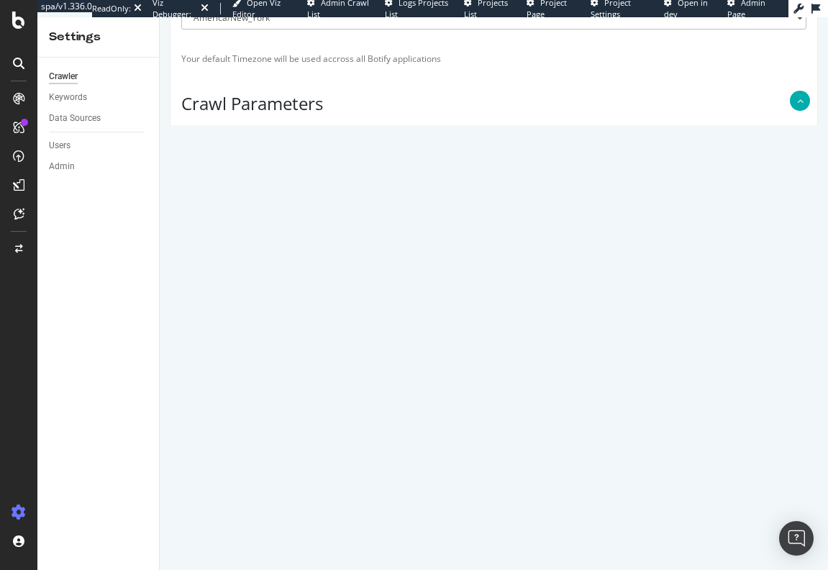
click at [517, 518] on input "Save & Back to Project" at bounding box center [511, 523] width 104 height 22
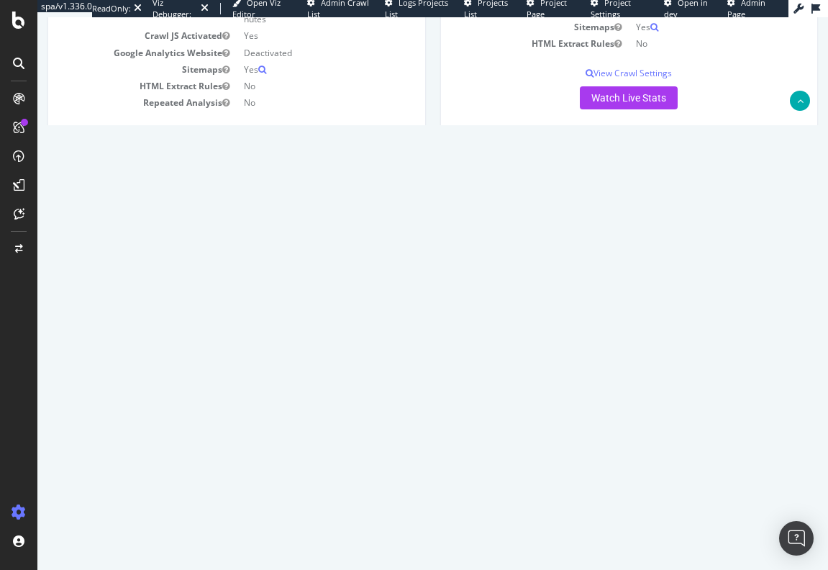
scroll to position [504, 0]
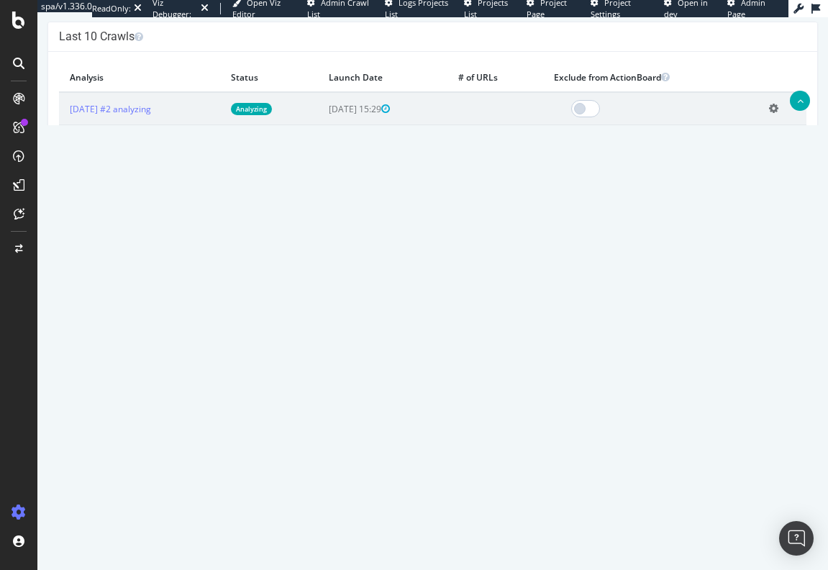
click at [769, 173] on icon at bounding box center [773, 173] width 9 height 11
click at [699, 214] on link "Delete analysis" at bounding box center [721, 214] width 115 height 19
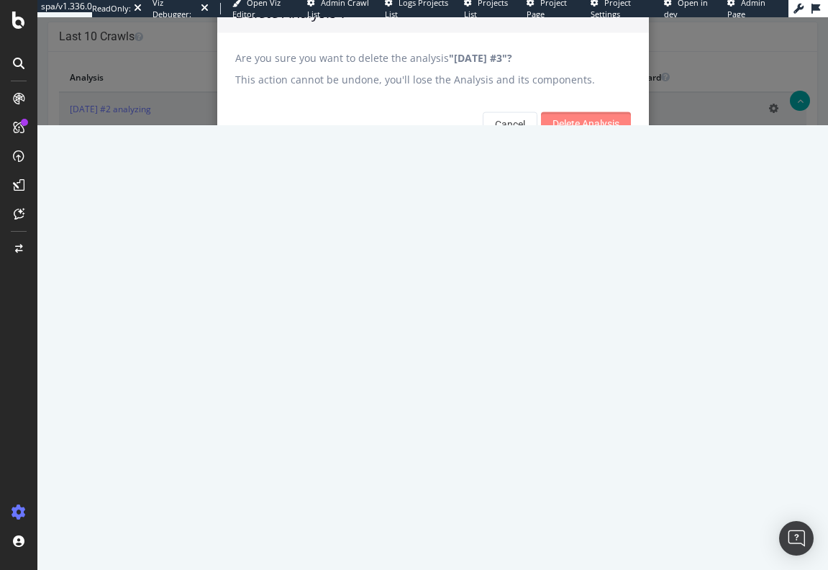
click at [576, 135] on input "Delete Analysis" at bounding box center [586, 123] width 90 height 23
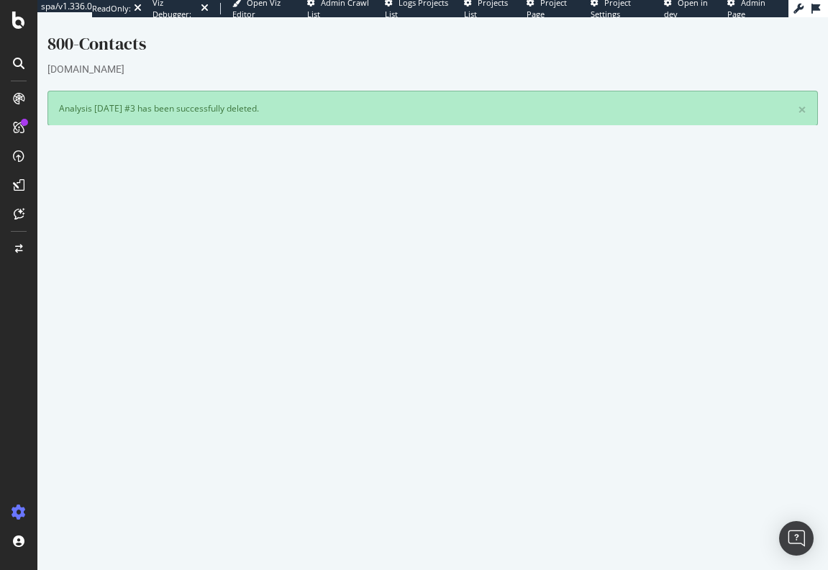
scroll to position [0, 0]
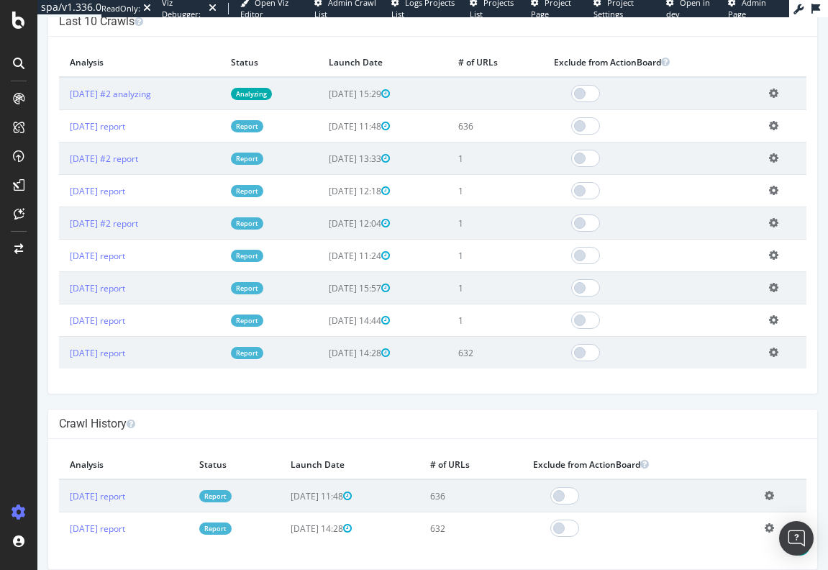
scroll to position [485, 0]
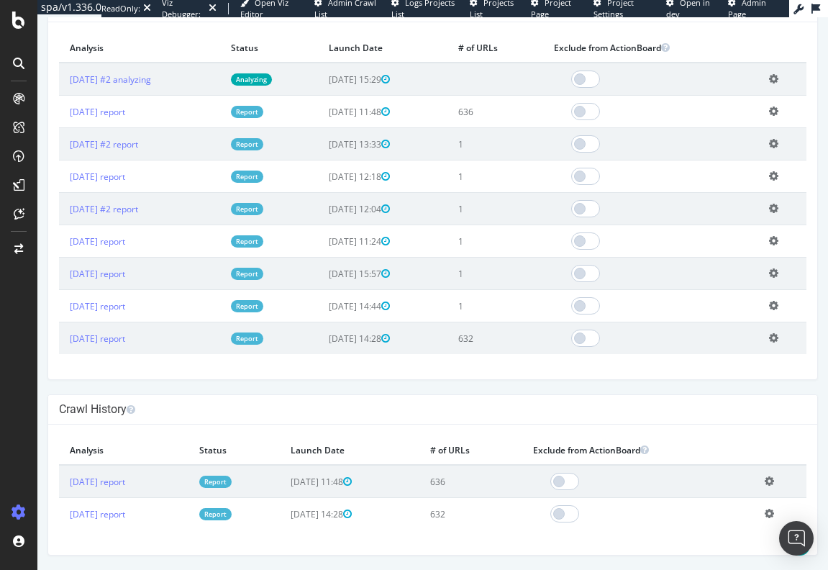
click at [769, 303] on icon at bounding box center [773, 305] width 9 height 11
click at [710, 346] on link "Delete analysis" at bounding box center [721, 346] width 115 height 19
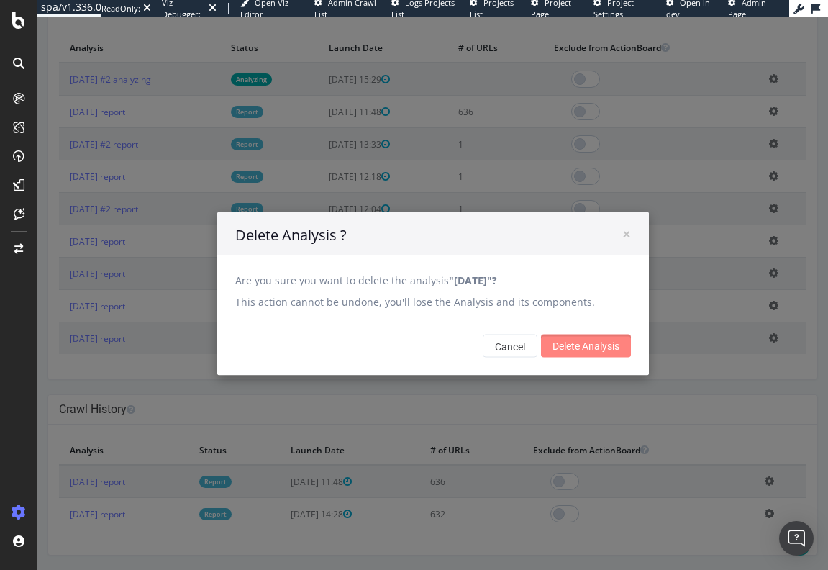
click at [582, 343] on input "Delete Analysis" at bounding box center [586, 346] width 90 height 23
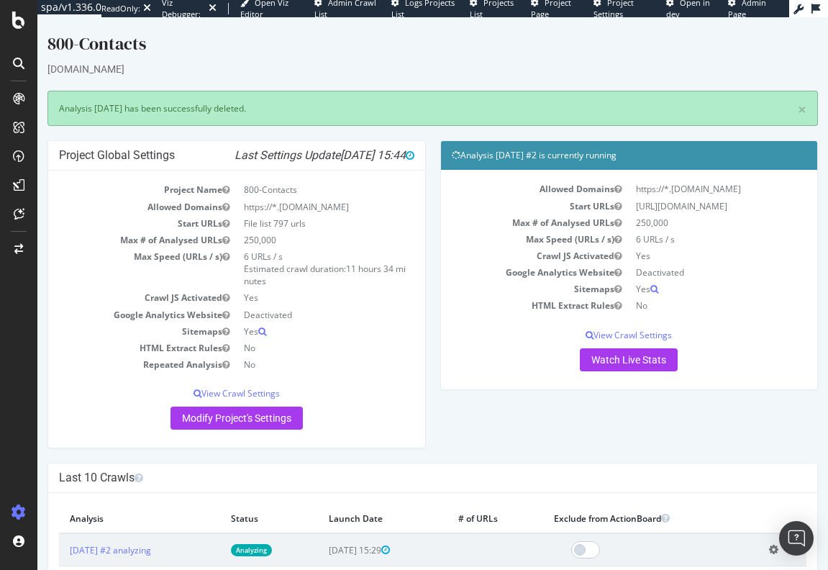
scroll to position [0, 0]
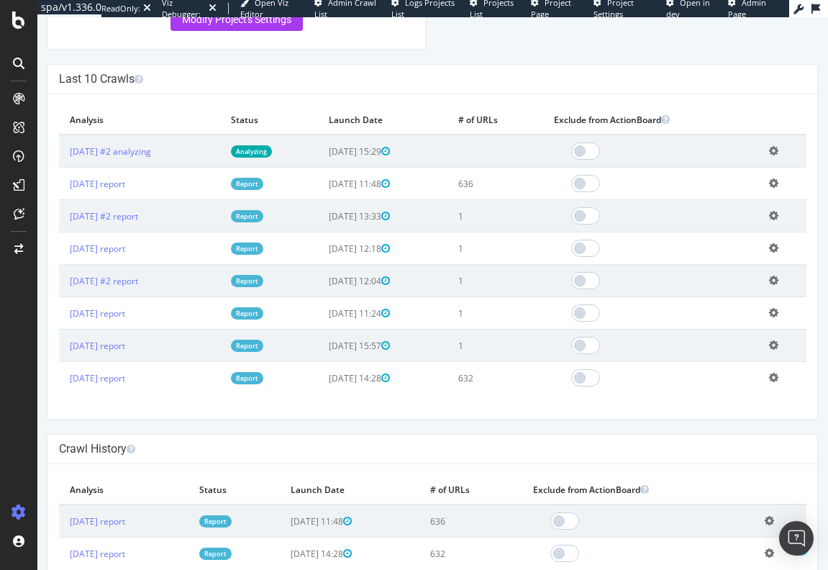
scroll to position [453, 0]
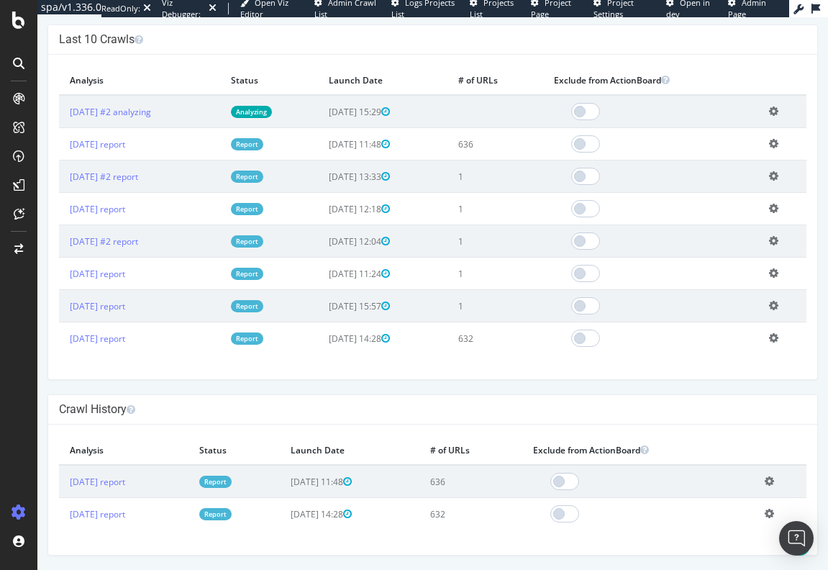
click at [769, 303] on icon at bounding box center [773, 305] width 9 height 11
click at [700, 343] on link "Delete analysis" at bounding box center [721, 346] width 115 height 19
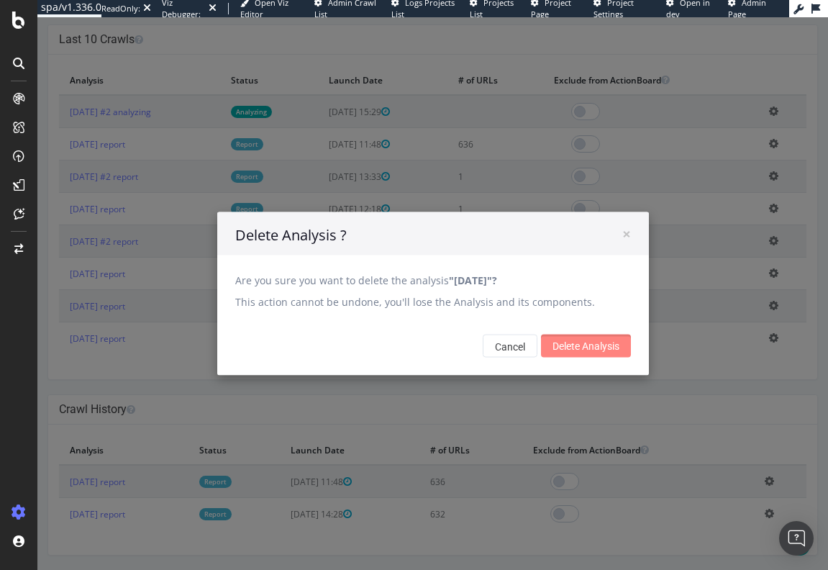
click at [599, 345] on input "Delete Analysis" at bounding box center [586, 346] width 90 height 23
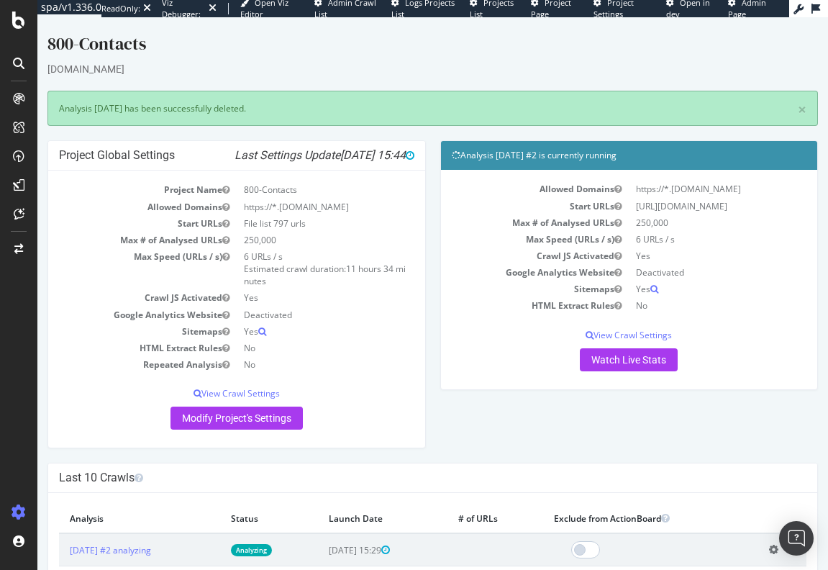
scroll to position [0, 0]
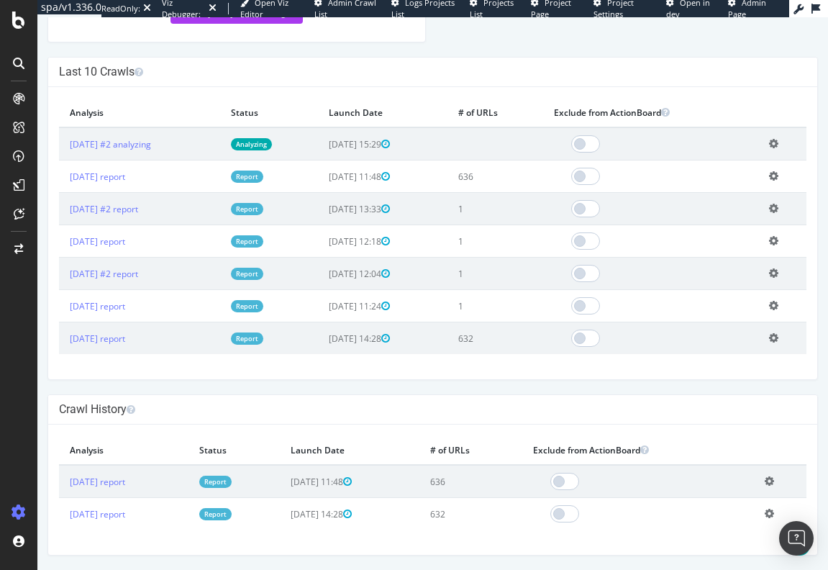
scroll to position [420, 0]
click at [769, 241] on icon at bounding box center [773, 240] width 9 height 11
click at [675, 278] on link "Delete analysis" at bounding box center [721, 281] width 115 height 19
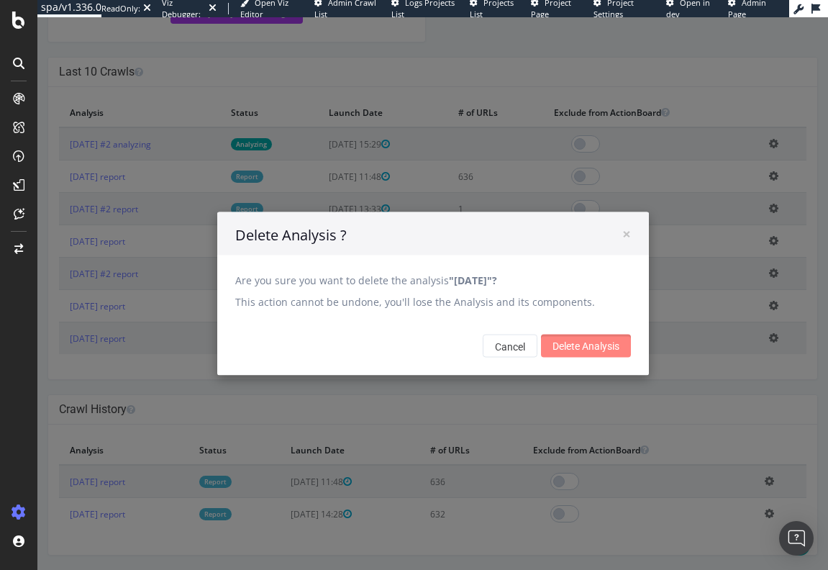
click at [620, 343] on input "Delete Analysis" at bounding box center [586, 346] width 90 height 23
click at [556, 342] on input "Delete Analysis" at bounding box center [586, 346] width 90 height 23
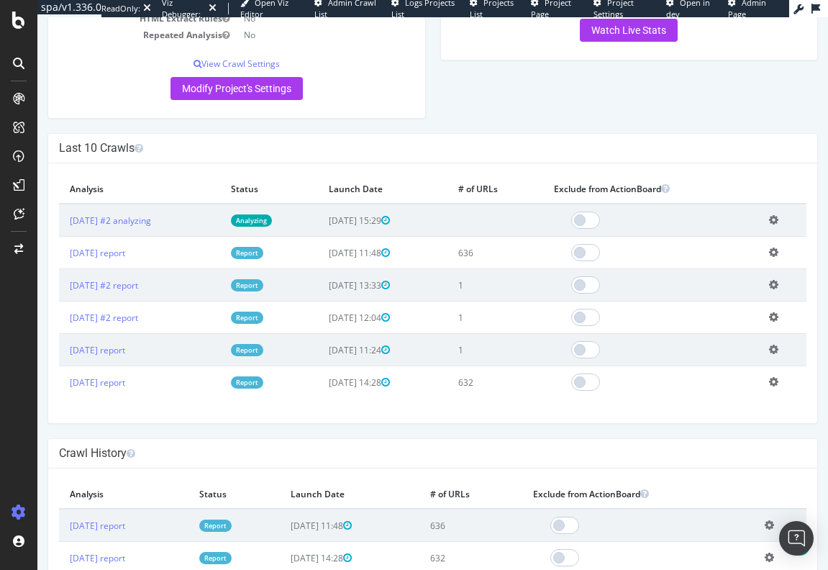
scroll to position [432, 0]
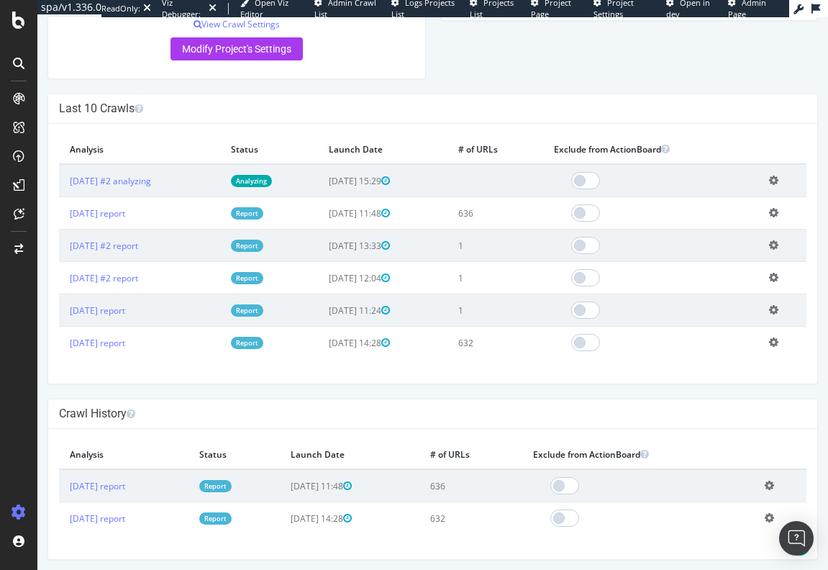
click at [769, 312] on icon at bounding box center [773, 309] width 9 height 11
click at [771, 306] on icon at bounding box center [773, 309] width 9 height 11
click at [769, 309] on icon at bounding box center [773, 309] width 9 height 11
click at [707, 347] on link "Delete analysis" at bounding box center [721, 351] width 115 height 19
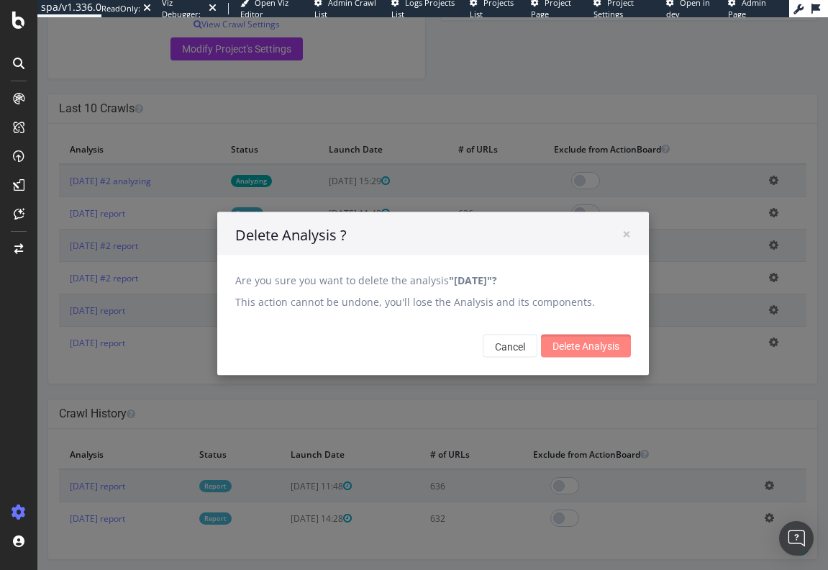
click at [561, 345] on input "Delete Analysis" at bounding box center [586, 346] width 90 height 23
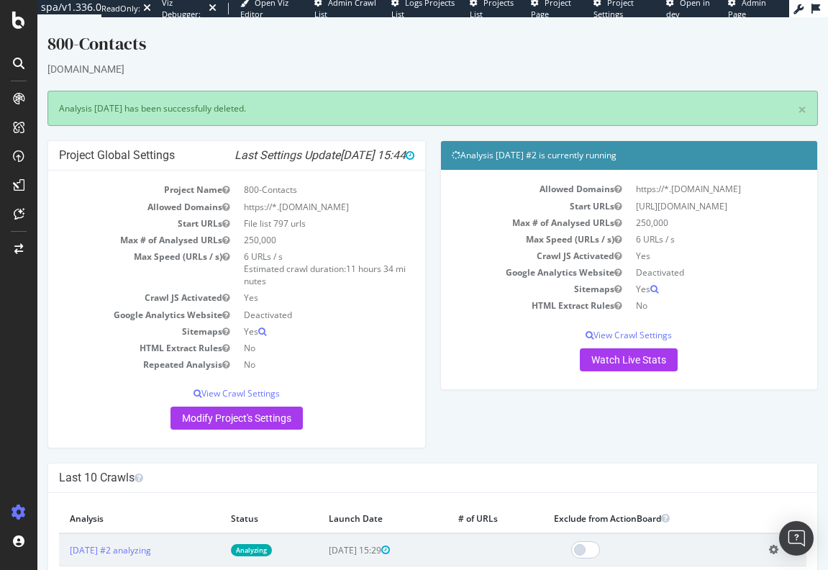
scroll to position [0, 0]
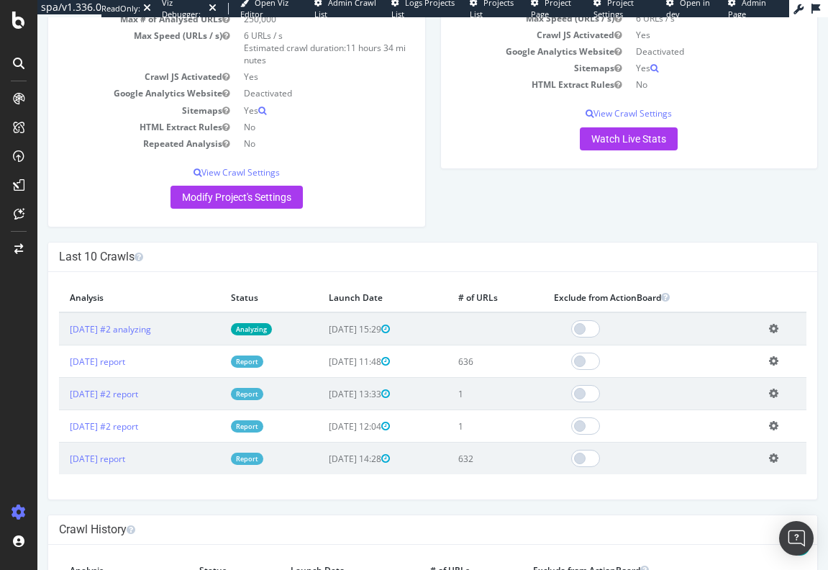
scroll to position [293, 0]
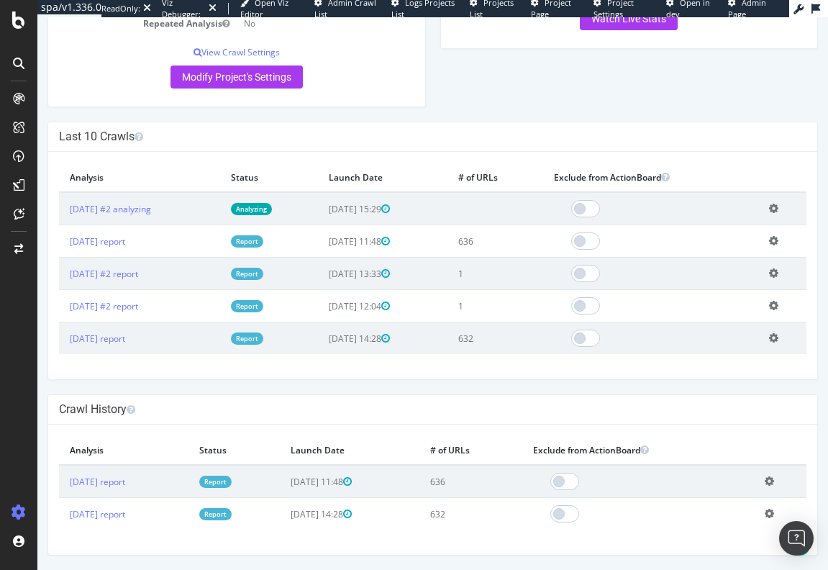
click at [769, 270] on icon at bounding box center [773, 273] width 9 height 11
click at [687, 311] on link "Delete analysis" at bounding box center [721, 313] width 115 height 19
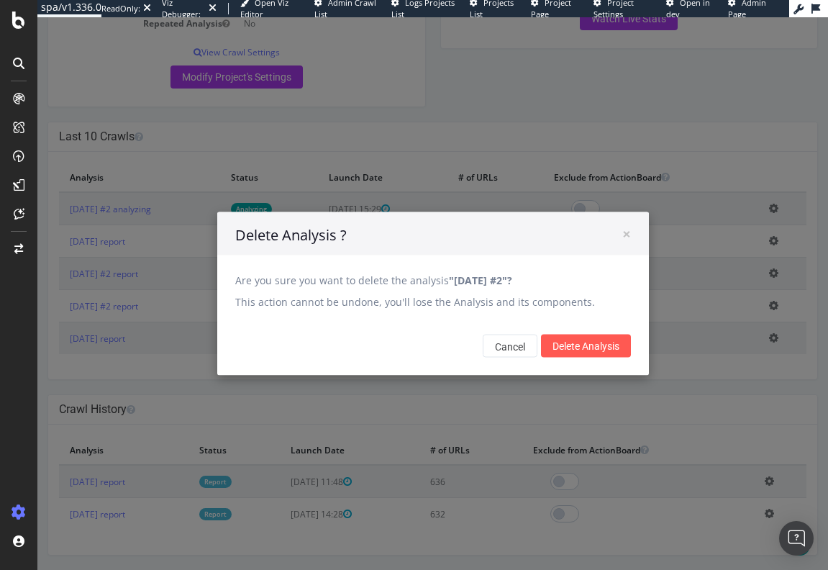
click at [581, 347] on input "Delete Analysis" at bounding box center [586, 346] width 90 height 23
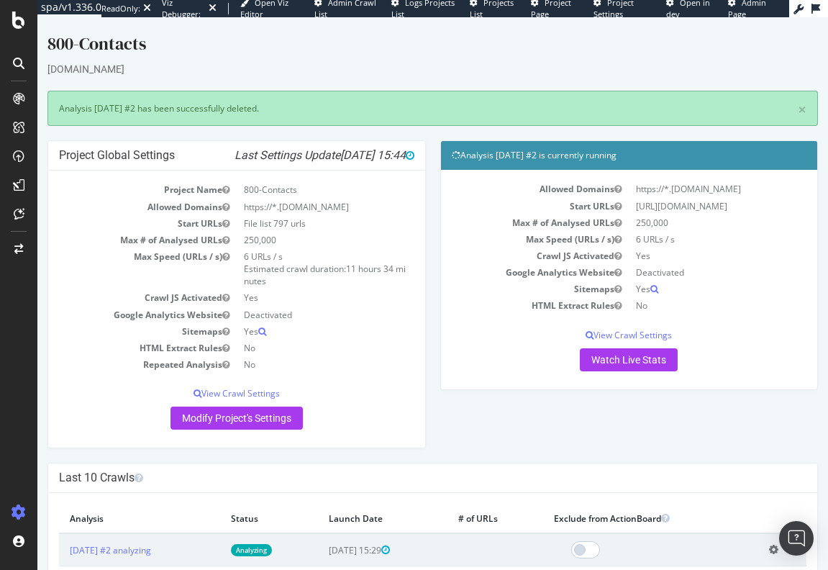
scroll to position [0, 0]
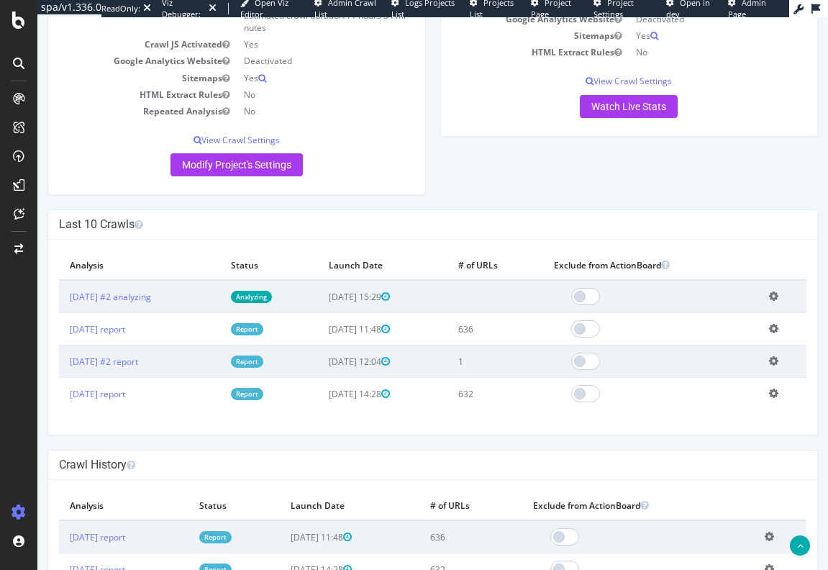
scroll to position [216, 0]
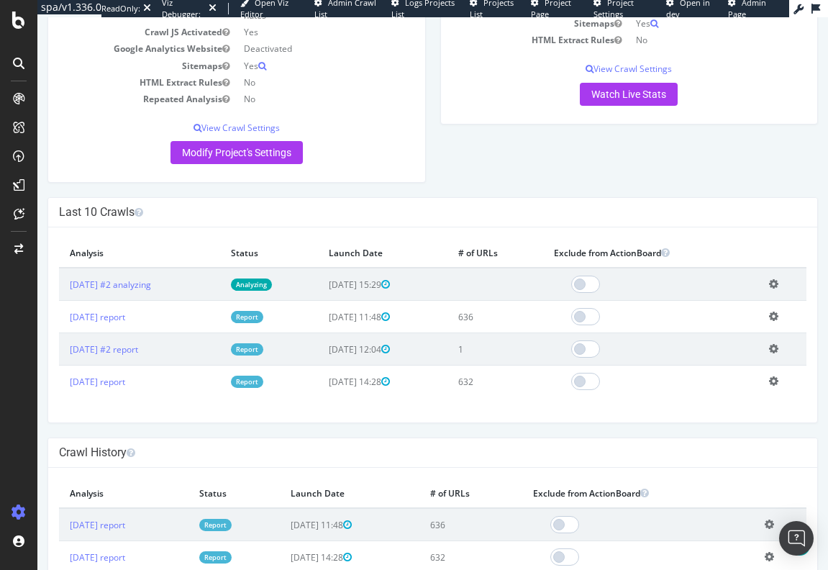
click at [769, 349] on icon at bounding box center [773, 348] width 9 height 11
click at [685, 392] on link "Delete analysis" at bounding box center [721, 389] width 115 height 19
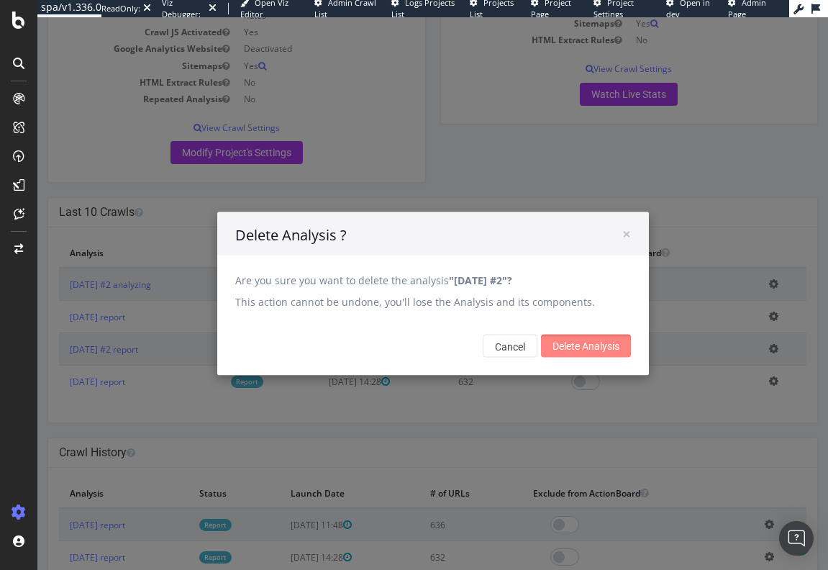
click at [584, 351] on input "Delete Analysis" at bounding box center [586, 346] width 90 height 23
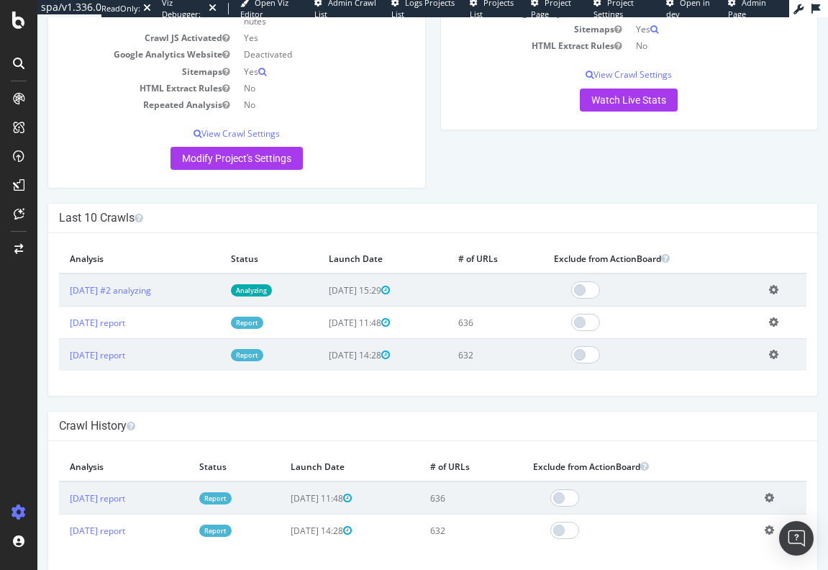
scroll to position [216, 0]
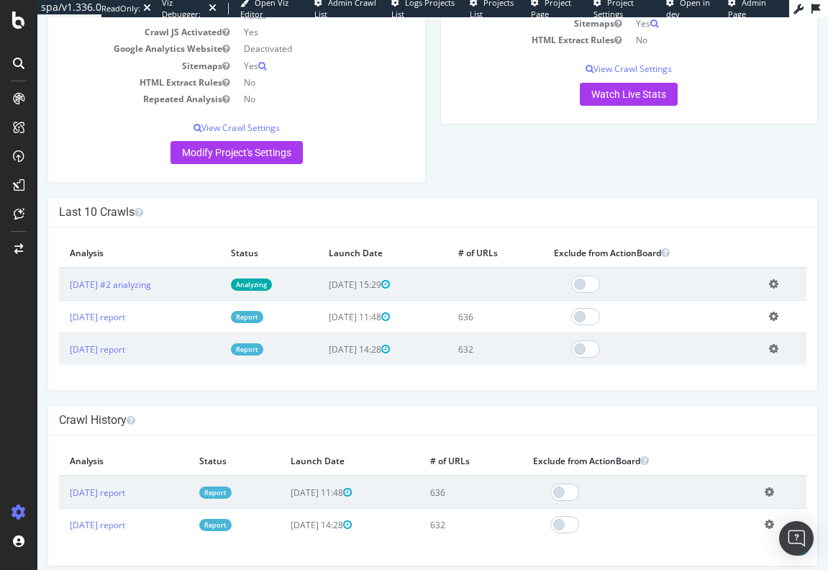
click at [771, 350] on icon at bounding box center [773, 348] width 9 height 11
click at [696, 374] on link "Add name" at bounding box center [721, 370] width 115 height 19
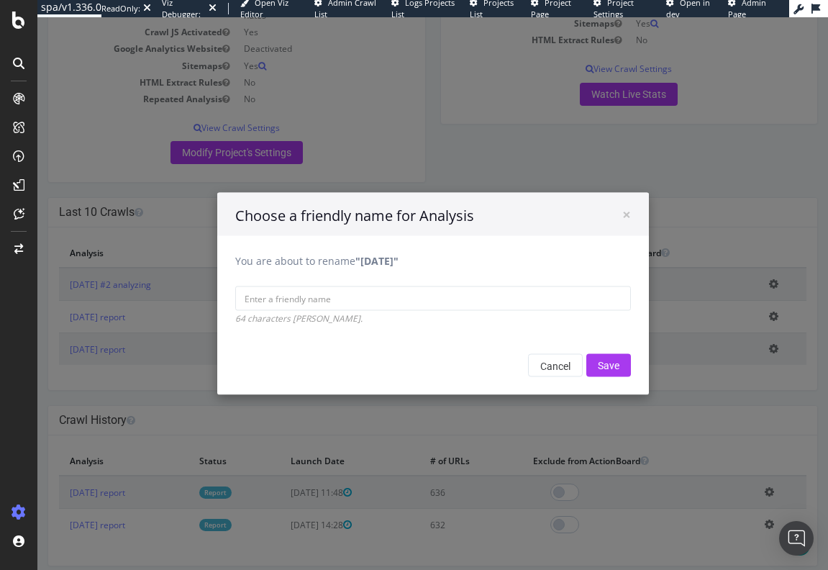
drag, startPoint x: 354, startPoint y: 260, endPoint x: 419, endPoint y: 263, distance: 64.9
click at [399, 263] on b ""[DATE]"" at bounding box center [377, 261] width 43 height 14
copy b "2025 Jul. 21st"
click at [261, 298] on input "You are about to rename "2025 Jul. 21st"" at bounding box center [433, 298] width 396 height 24
paste input "2025 Jul. 21st"
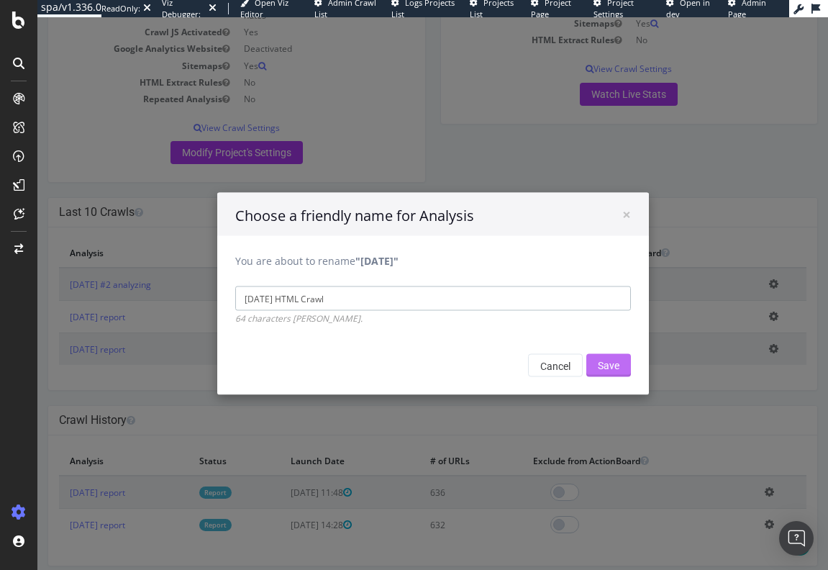
type input "[DATE] HTML Crawl"
click at [598, 364] on input "Save" at bounding box center [609, 365] width 45 height 23
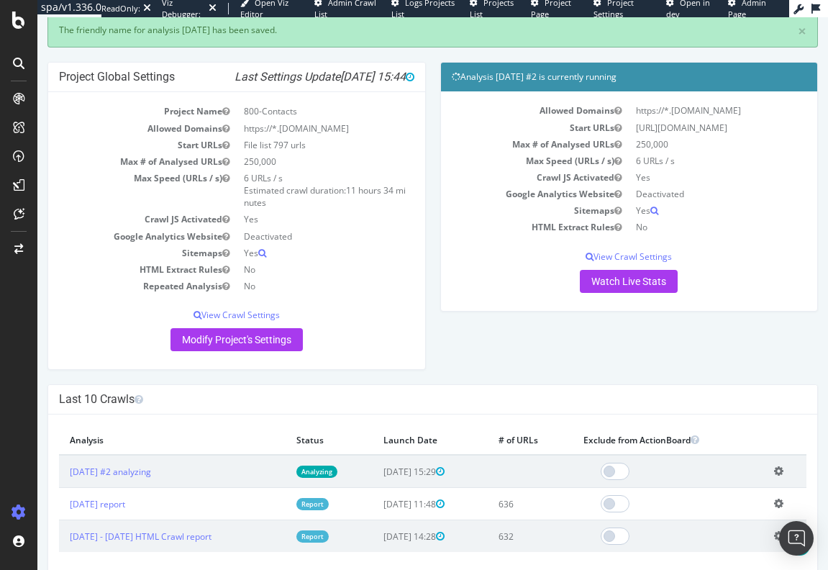
scroll to position [278, 0]
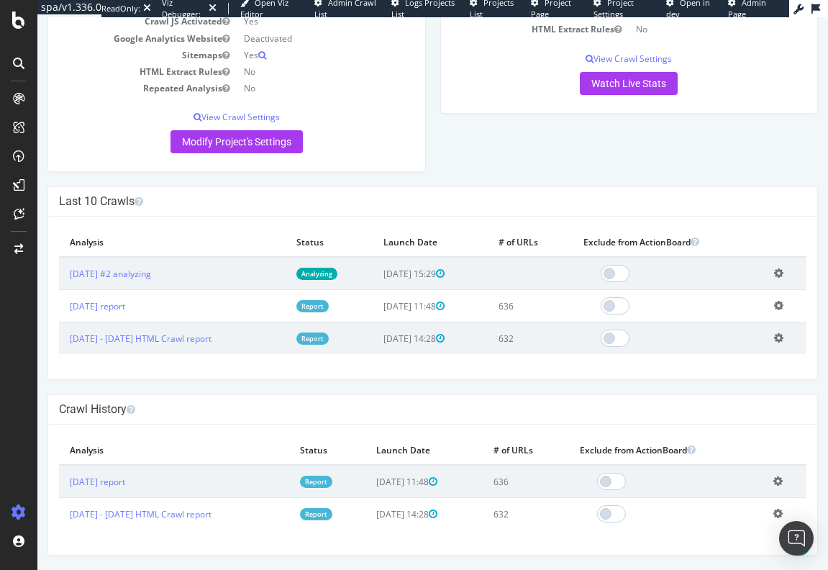
click at [776, 308] on icon at bounding box center [778, 305] width 9 height 11
click at [703, 326] on link "Add name" at bounding box center [726, 326] width 115 height 19
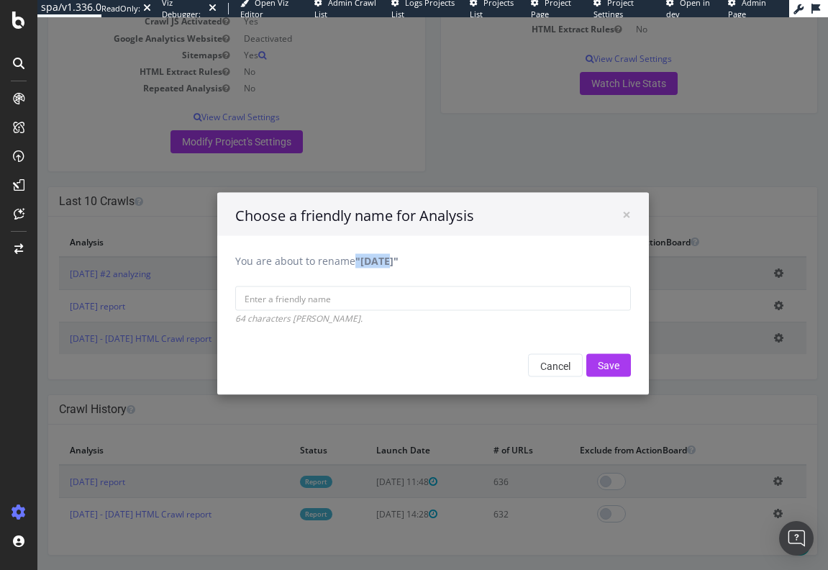
drag, startPoint x: 351, startPoint y: 263, endPoint x: 379, endPoint y: 263, distance: 27.4
click at [382, 263] on b ""2025 Aug. 15th"" at bounding box center [377, 261] width 43 height 14
drag, startPoint x: 373, startPoint y: 263, endPoint x: 349, endPoint y: 262, distance: 23.8
click at [372, 263] on b ""2025 Aug. 15th"" at bounding box center [377, 261] width 43 height 14
click at [372, 286] on input "You are about to rename "2025 Aug. 15th"" at bounding box center [433, 298] width 396 height 24
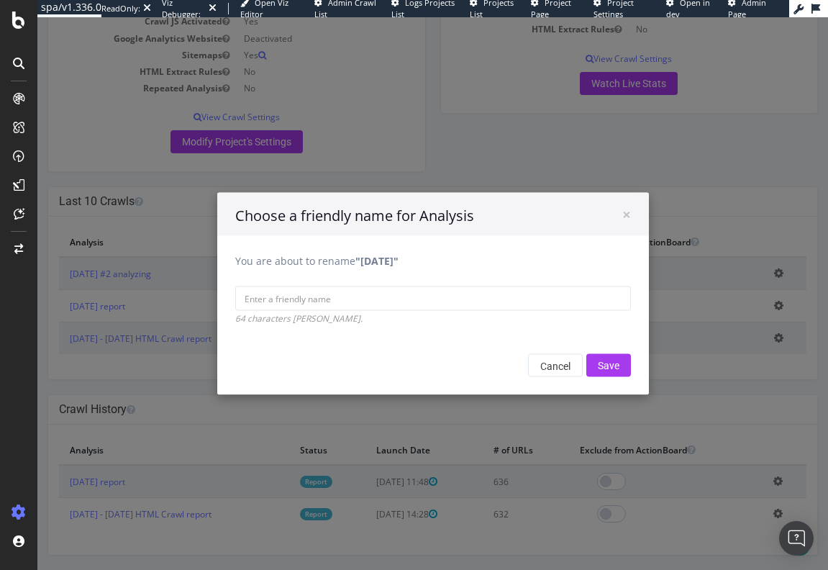
drag, startPoint x: 358, startPoint y: 261, endPoint x: 402, endPoint y: 261, distance: 44.6
click at [399, 261] on b ""2025 Aug. 15th"" at bounding box center [377, 261] width 43 height 14
drag, startPoint x: 356, startPoint y: 261, endPoint x: 426, endPoint y: 258, distance: 70.6
click at [399, 258] on b ""2025 Aug. 15th"" at bounding box center [377, 261] width 43 height 14
copy b "2025 Aug. 15th"
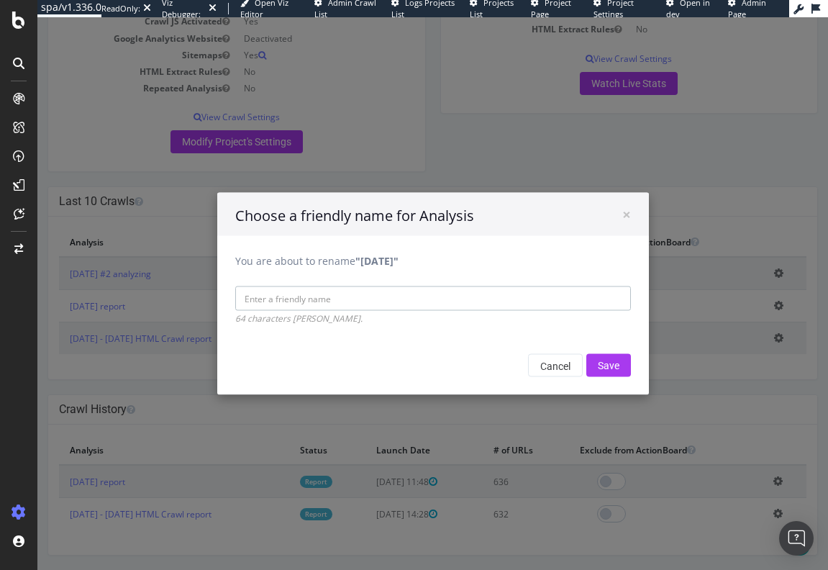
click at [277, 299] on input "You are about to rename "2025 Aug. 15th"" at bounding box center [433, 298] width 396 height 24
paste input "2025 Aug. 15th"
type input "2025 Aug. 15th JS Crawl from Homepage"
click at [611, 359] on input "Save" at bounding box center [609, 365] width 45 height 23
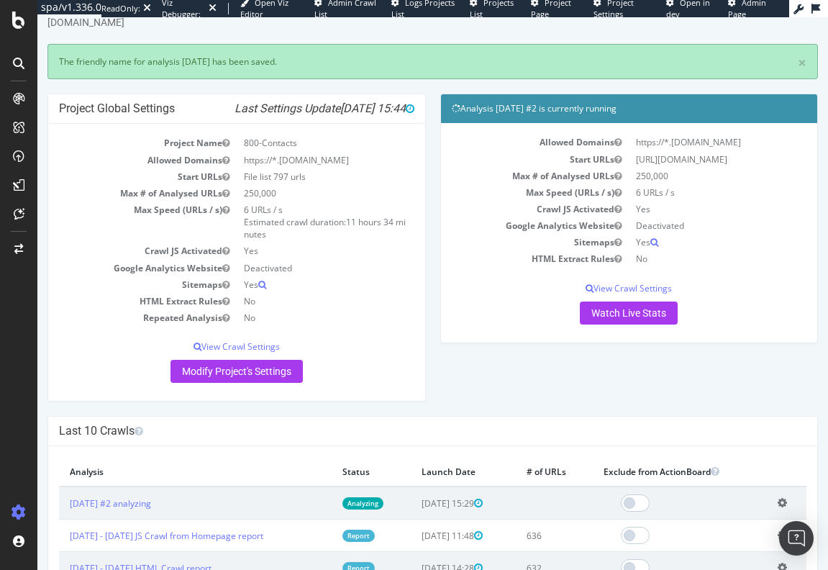
scroll to position [72, 0]
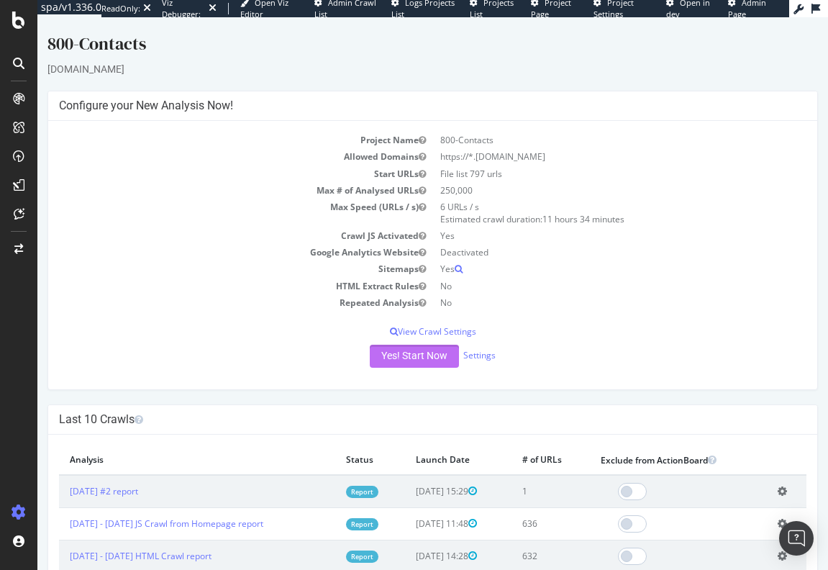
click at [409, 357] on button "Yes! Start Now" at bounding box center [414, 356] width 89 height 23
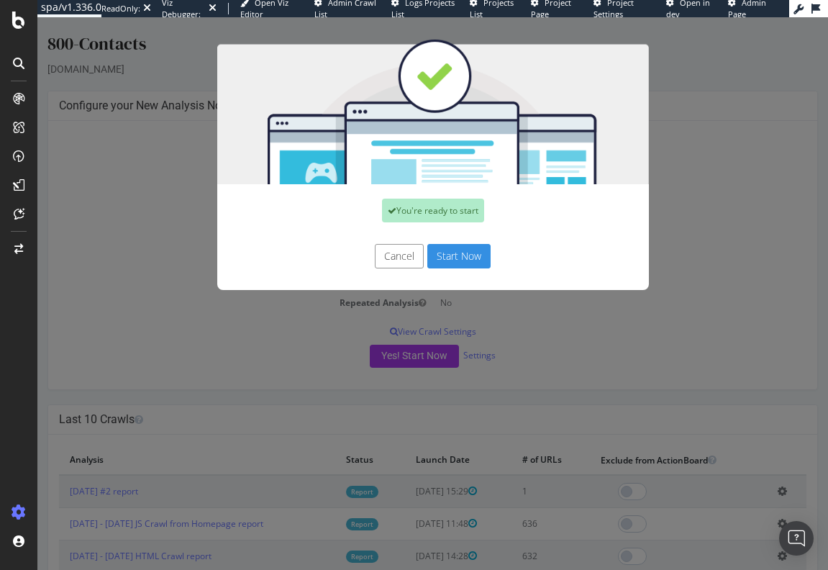
click at [553, 353] on div "You're ready to start Cancel Start Now" at bounding box center [432, 293] width 791 height 553
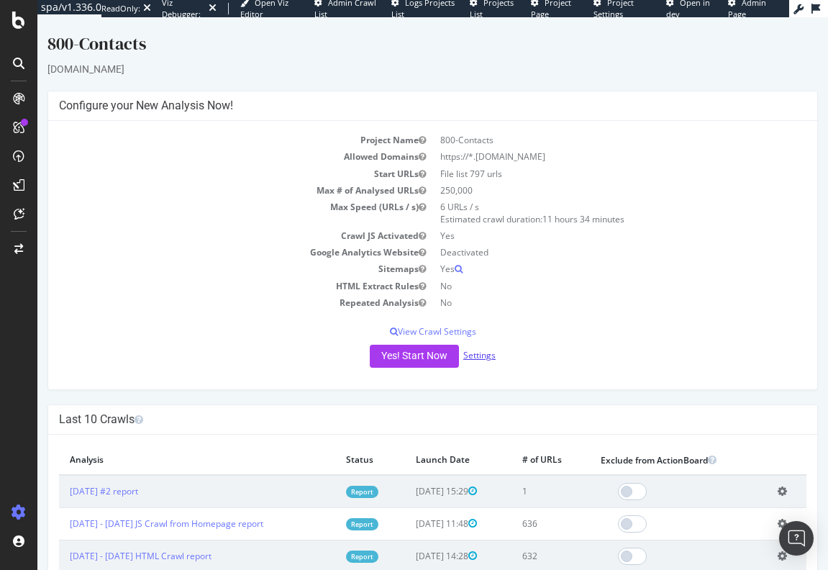
click at [479, 358] on link "Settings" at bounding box center [479, 355] width 32 height 12
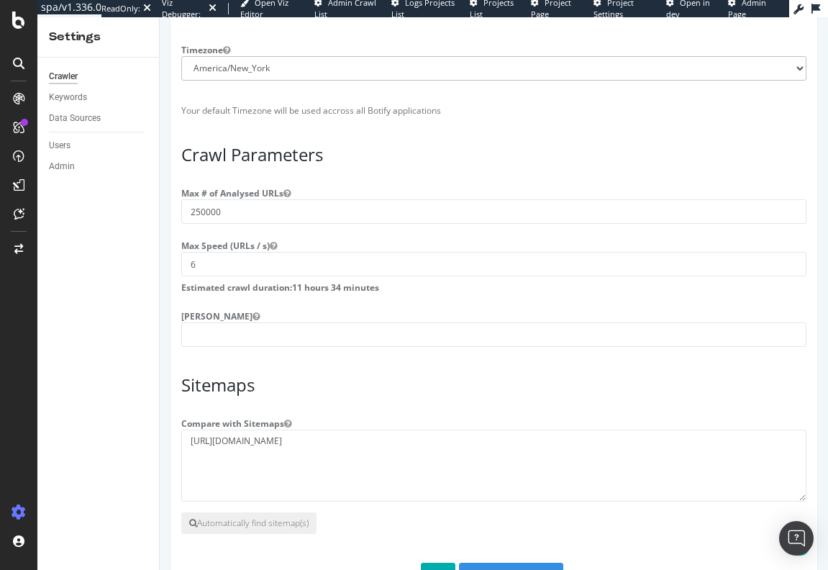
scroll to position [1131, 0]
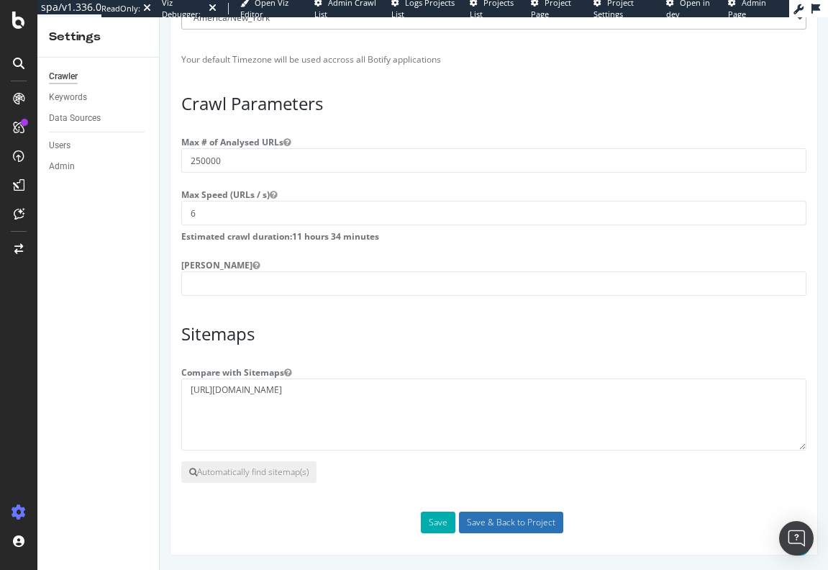
click at [512, 520] on input "Save & Back to Project" at bounding box center [511, 523] width 104 height 22
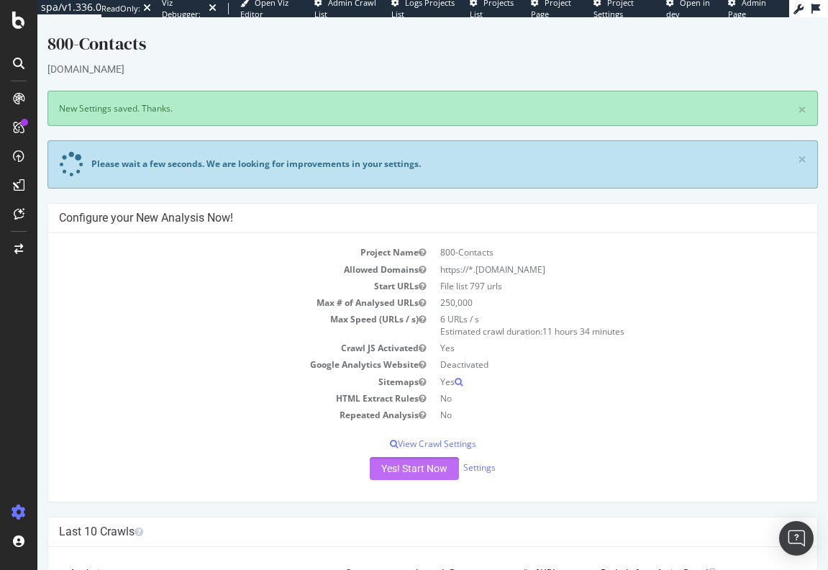
click at [404, 466] on button "Yes! Start Now" at bounding box center [414, 468] width 89 height 23
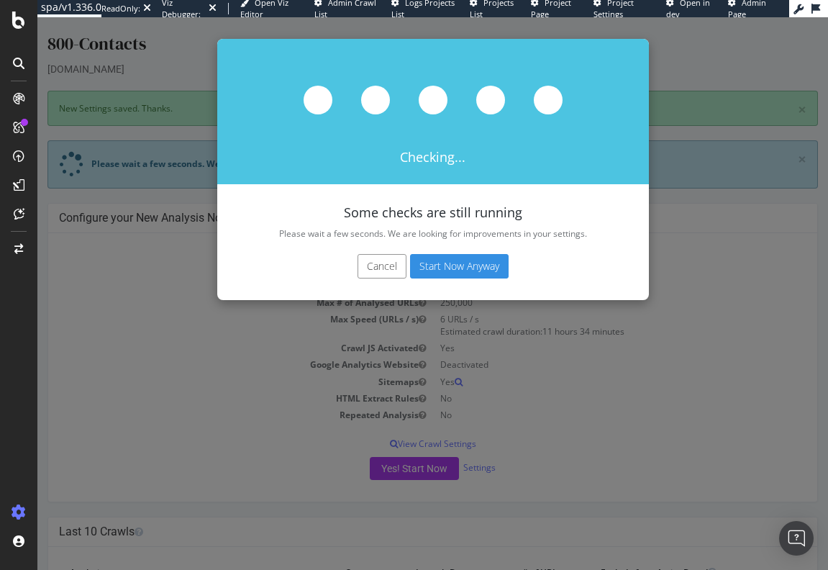
click at [434, 266] on button "Start Now Anyway" at bounding box center [459, 266] width 99 height 24
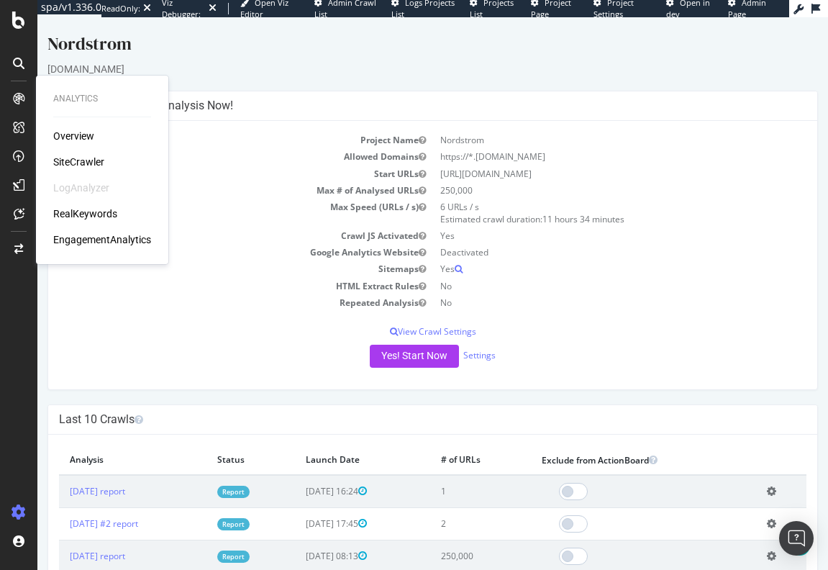
scroll to position [144, 0]
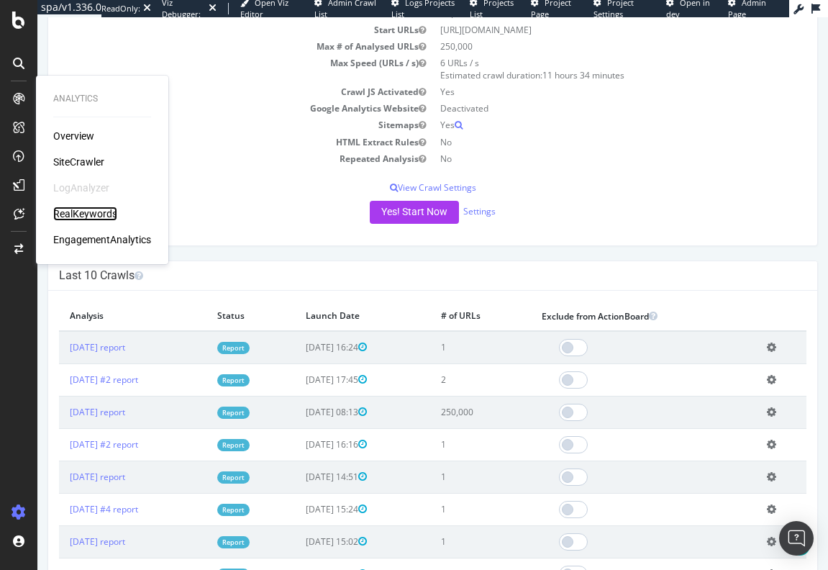
click at [101, 214] on div "RealKeywords" at bounding box center [85, 214] width 64 height 14
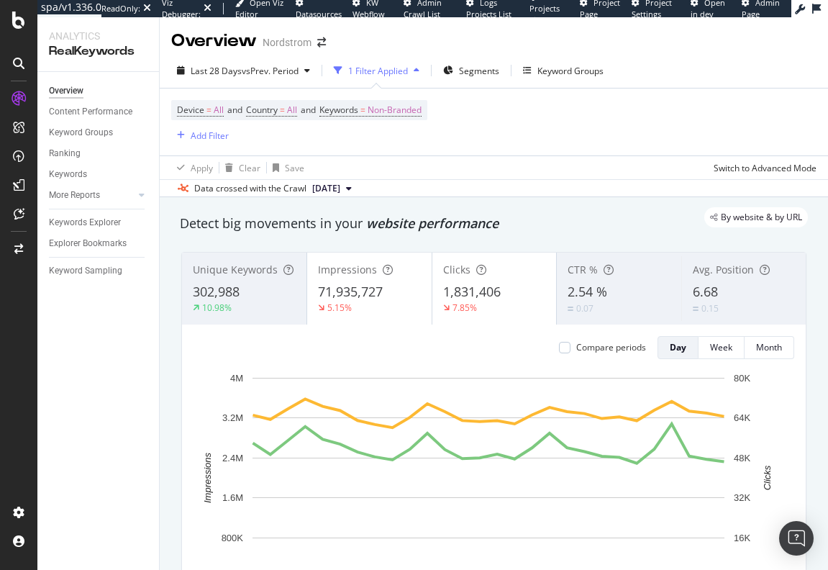
drag, startPoint x: 648, startPoint y: 117, endPoint x: 288, endPoint y: 94, distance: 360.6
click at [648, 117] on div "Device = All and Country = All and Keywords = Non-Branded Add Filter" at bounding box center [494, 122] width 646 height 67
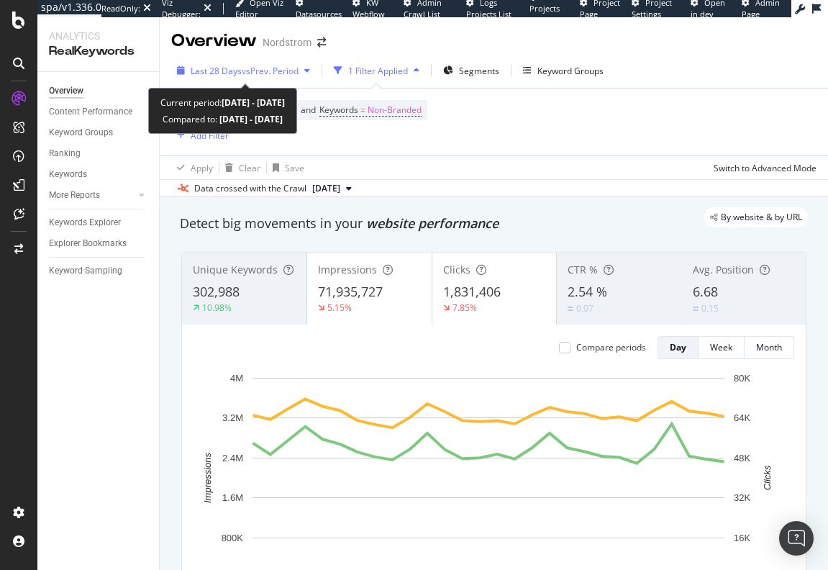
click at [279, 79] on div "Last 28 Days vs Prev. Period" at bounding box center [243, 71] width 145 height 22
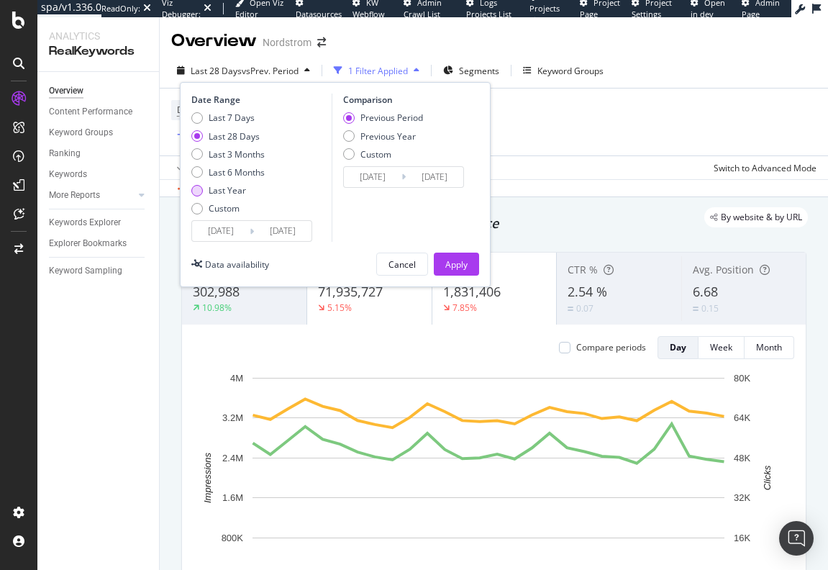
click at [251, 186] on div "Last Year" at bounding box center [227, 190] width 73 height 12
type input "2024/08/14"
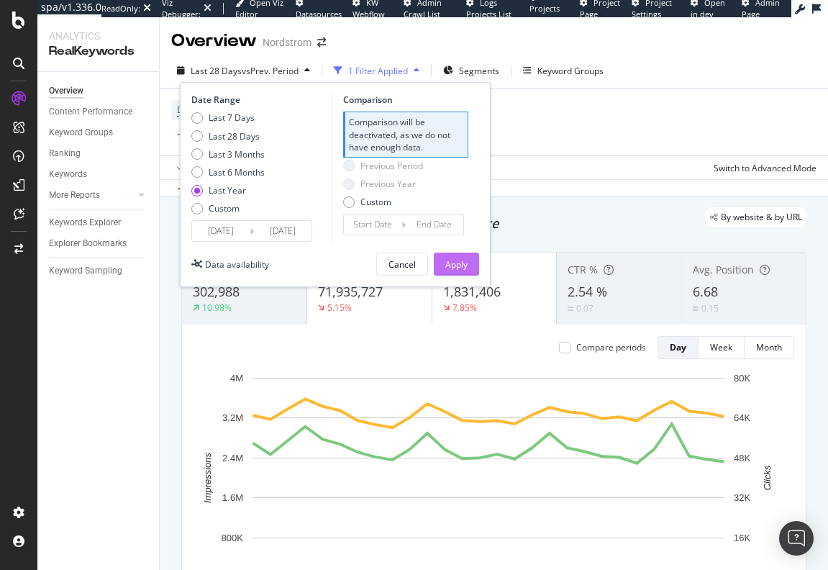
click at [463, 263] on div "Apply" at bounding box center [456, 264] width 22 height 12
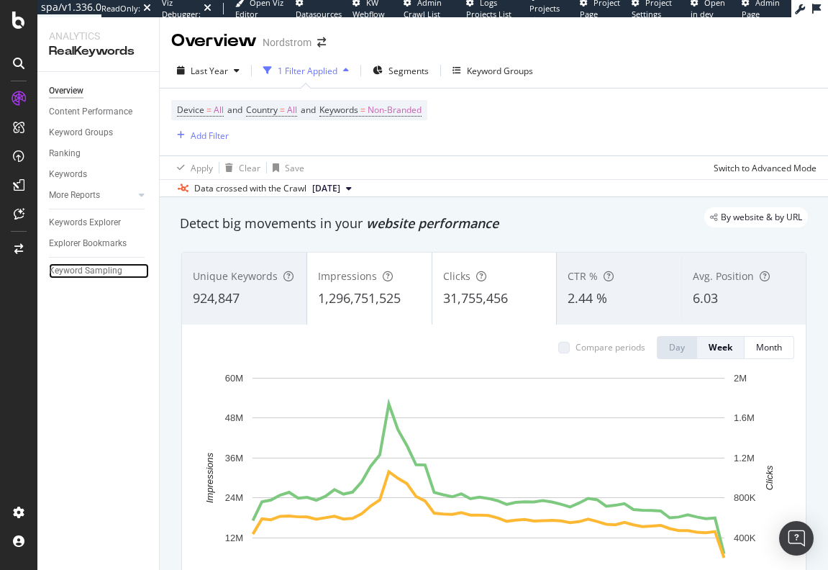
drag, startPoint x: 81, startPoint y: 271, endPoint x: 142, endPoint y: 384, distance: 128.1
click at [81, 271] on div "Keyword Sampling" at bounding box center [85, 270] width 73 height 15
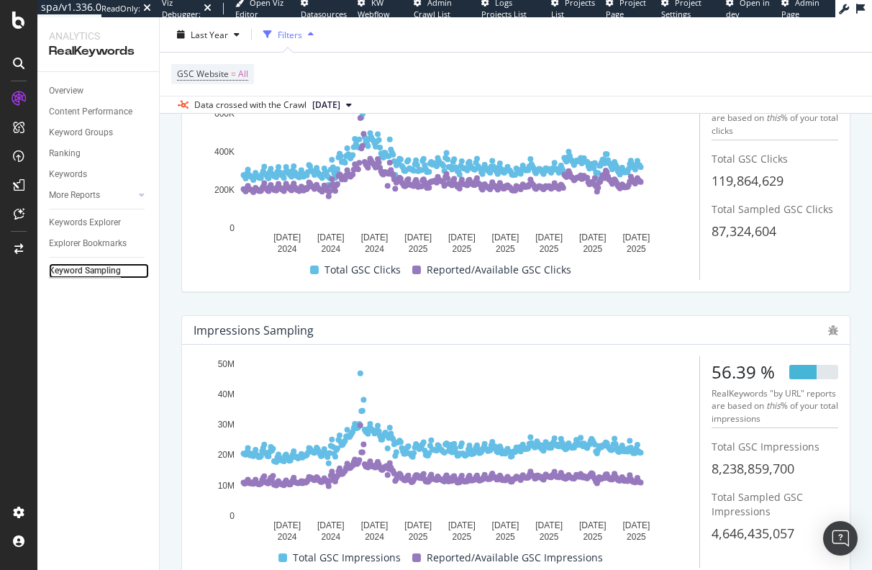
scroll to position [244, 0]
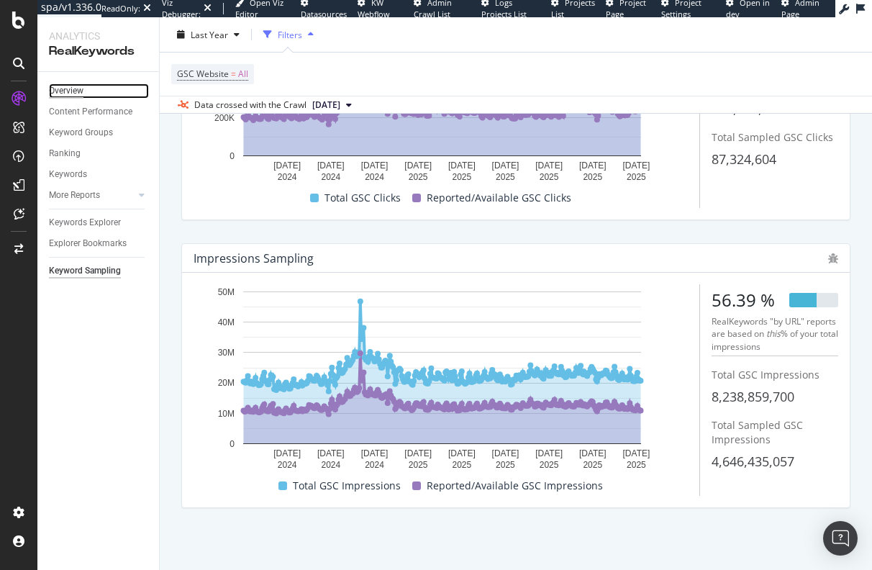
click at [73, 91] on div "Overview" at bounding box center [66, 90] width 35 height 15
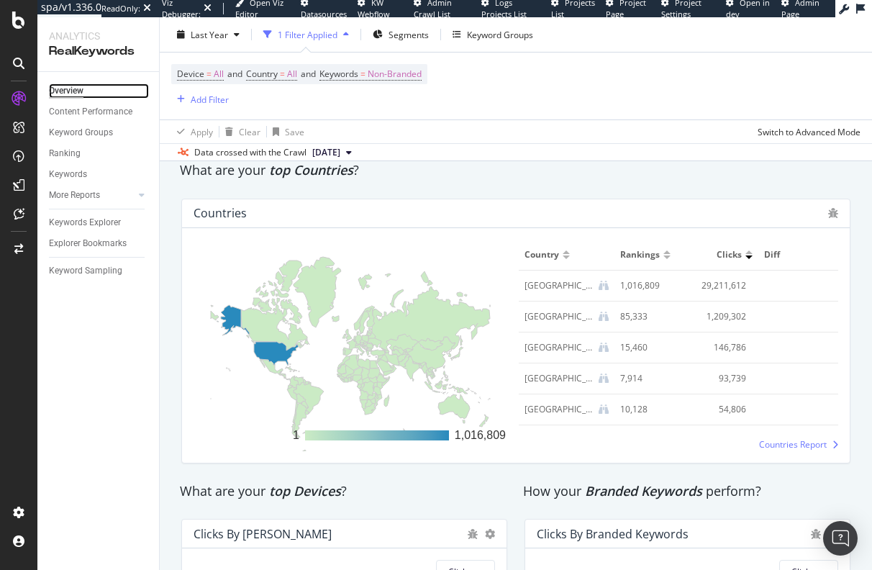
scroll to position [2087, 0]
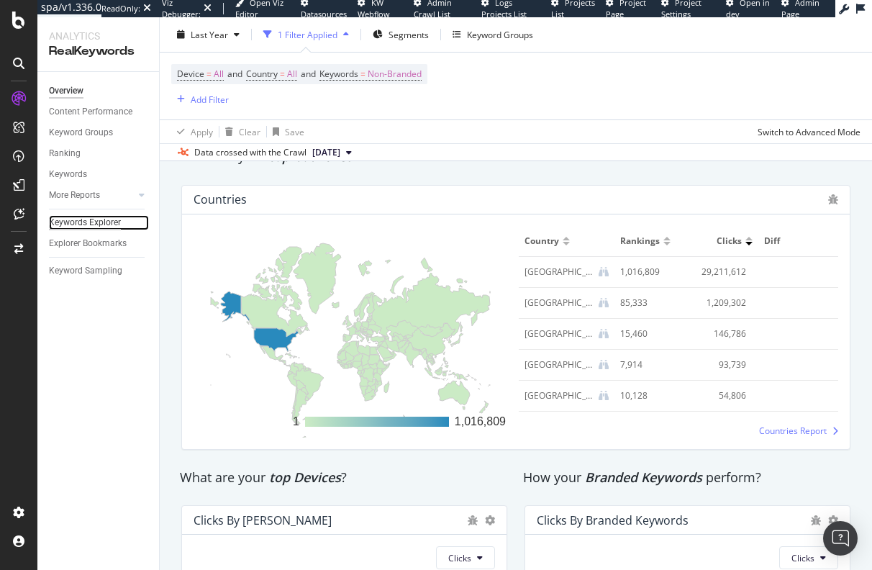
click at [71, 225] on div "Keywords Explorer" at bounding box center [85, 222] width 72 height 15
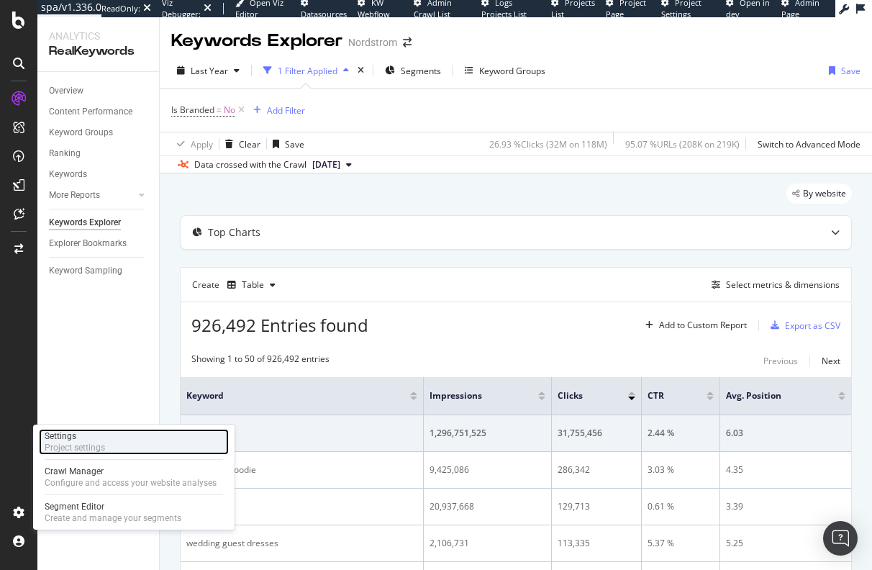
click at [65, 438] on div "Settings" at bounding box center [75, 436] width 60 height 12
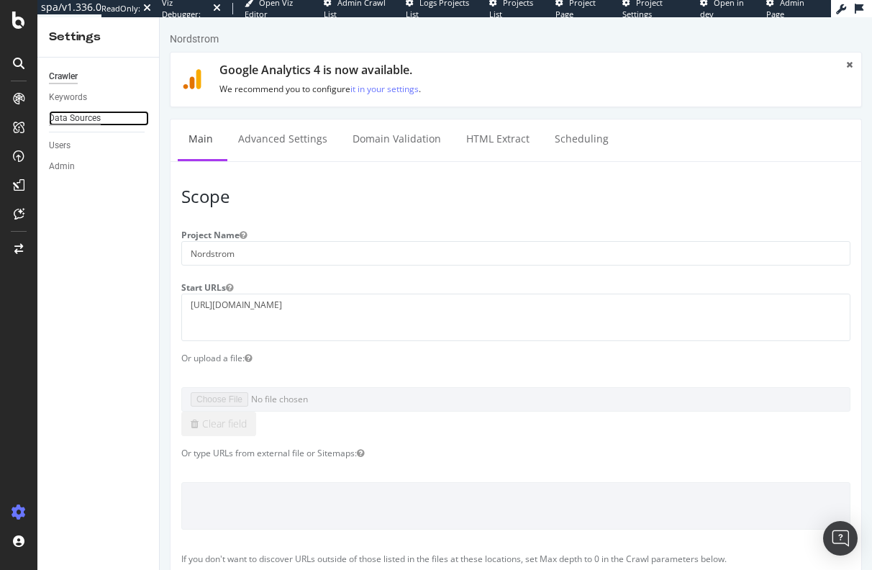
click at [68, 120] on div "Data Sources" at bounding box center [75, 118] width 52 height 15
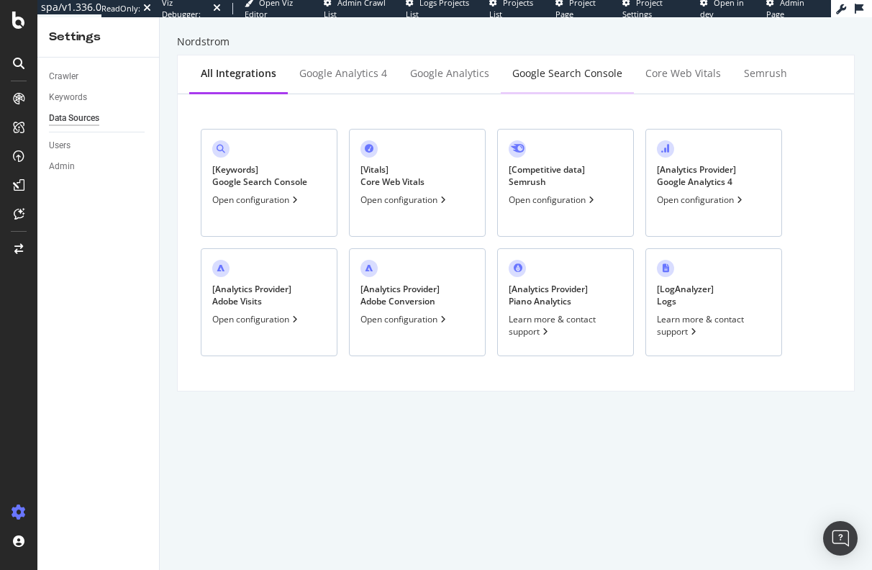
click at [573, 77] on div "Google Search Console" at bounding box center [567, 73] width 110 height 14
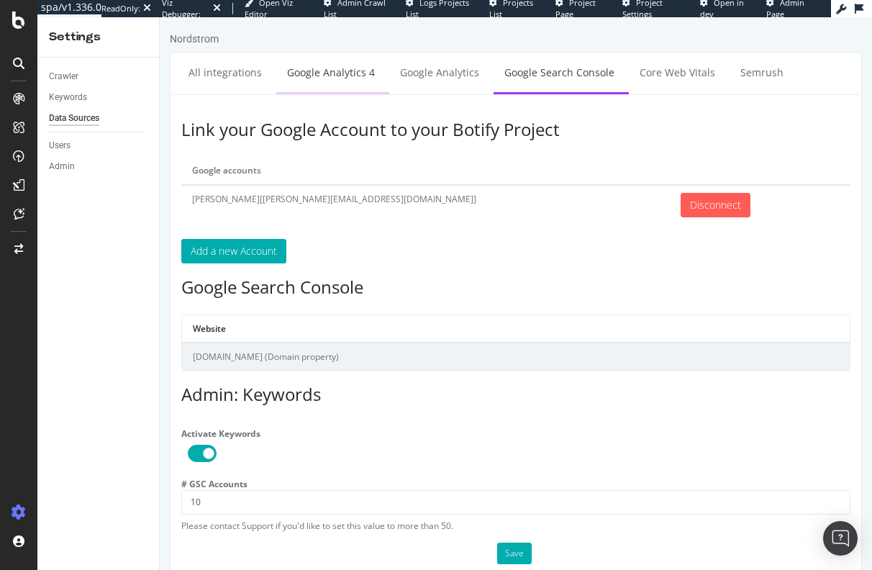
click at [327, 87] on link "Google Analytics 4" at bounding box center [330, 73] width 109 height 40
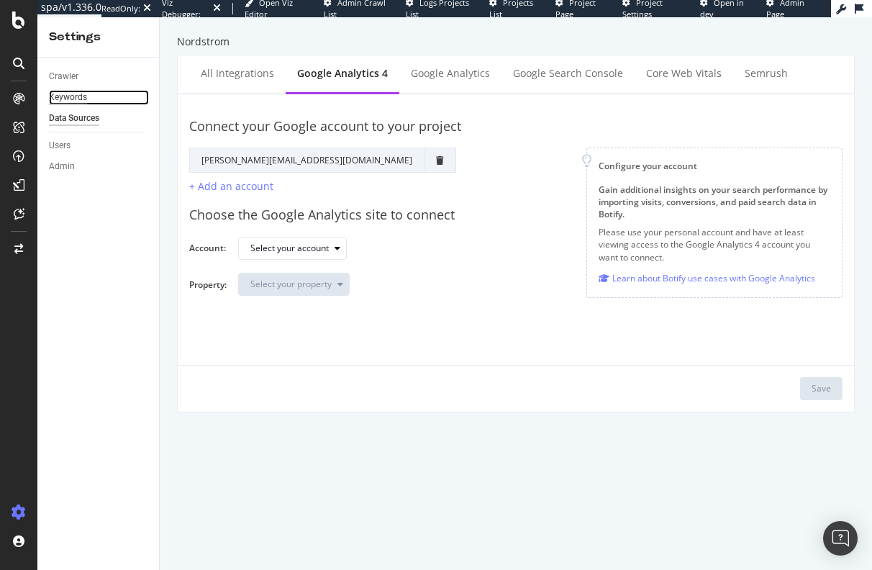
click at [79, 99] on div "Keywords" at bounding box center [68, 97] width 38 height 15
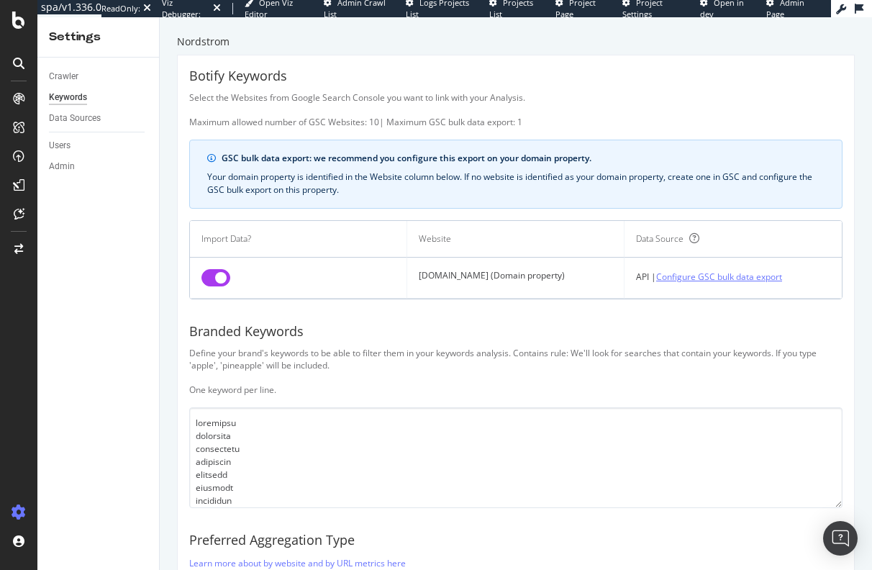
click at [711, 281] on link "Configure GSC bulk data export" at bounding box center [719, 276] width 126 height 15
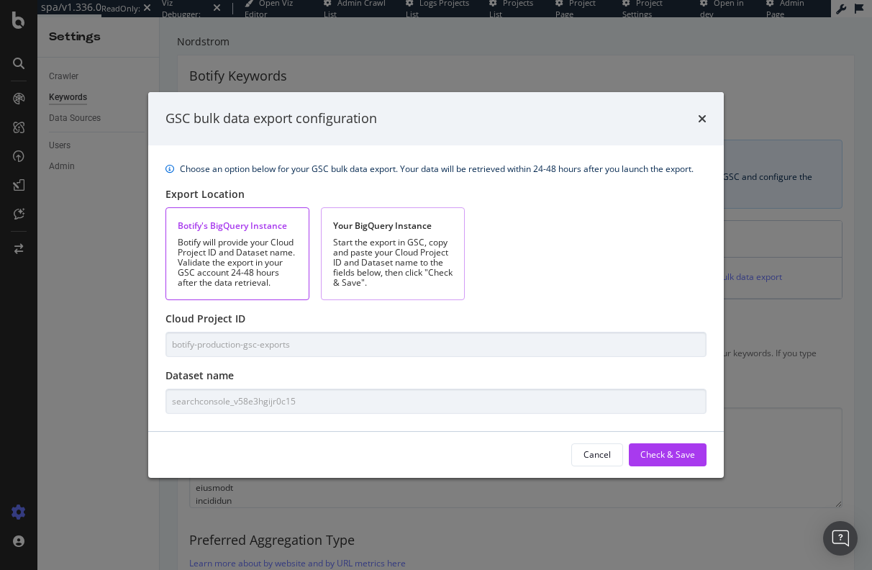
click at [436, 280] on div "Start the export in GSC, copy and paste your Cloud Project ID and Dataset name …" at bounding box center [392, 262] width 119 height 50
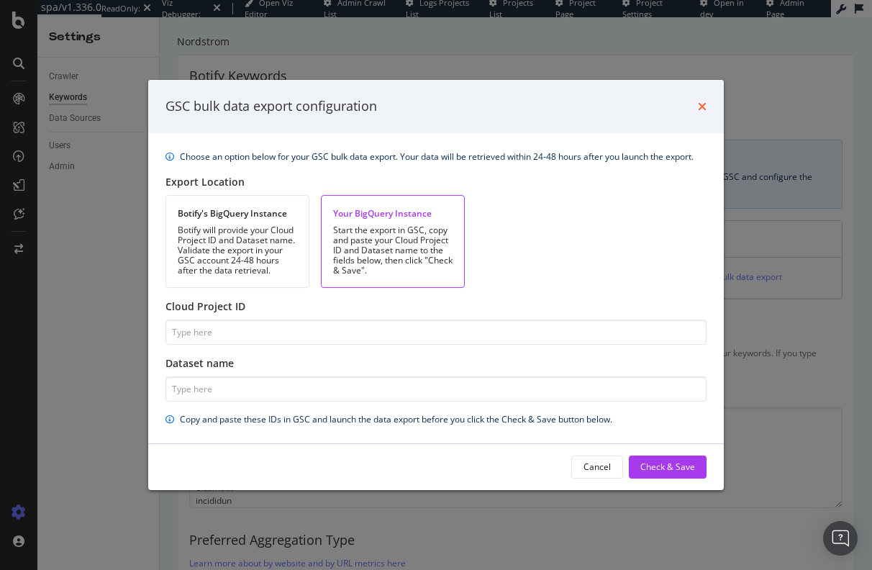
click at [702, 104] on icon "times" at bounding box center [702, 107] width 9 height 12
